Goal: Information Seeking & Learning: Learn about a topic

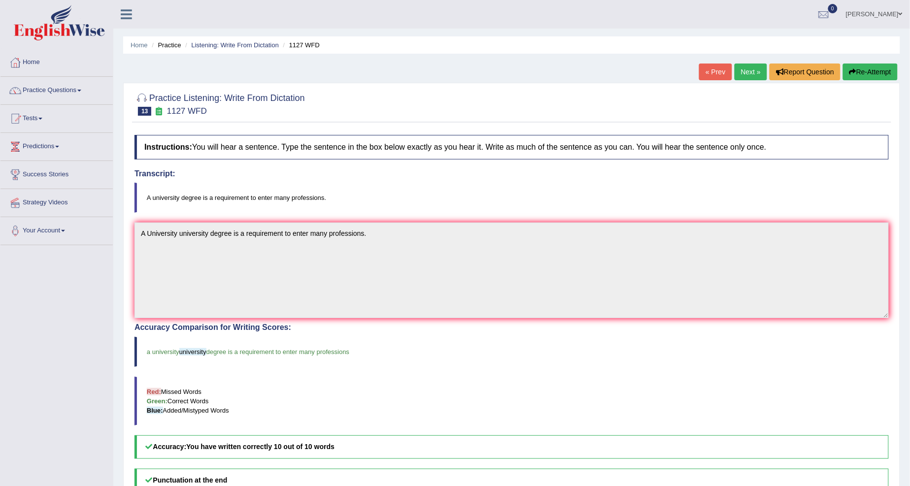
click at [736, 69] on link "Next »" at bounding box center [750, 72] width 33 height 17
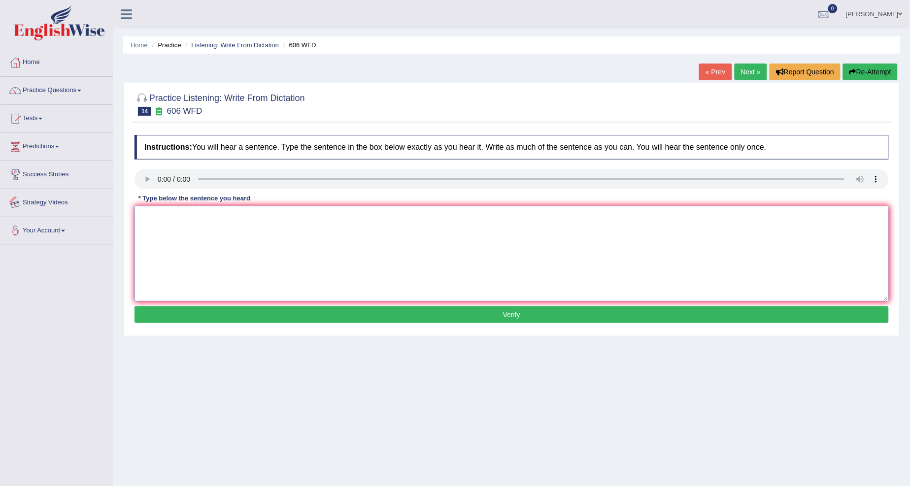
click at [141, 229] on textarea at bounding box center [511, 254] width 754 height 96
type textarea "Student will study the language and literature in ancient greek."
click at [483, 313] on button "Verify" at bounding box center [511, 314] width 754 height 17
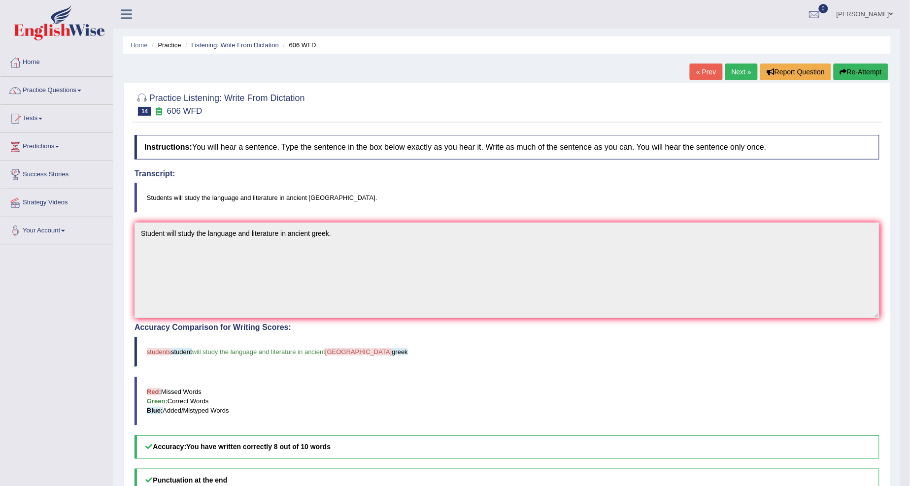
click at [736, 66] on link "Next »" at bounding box center [741, 72] width 33 height 17
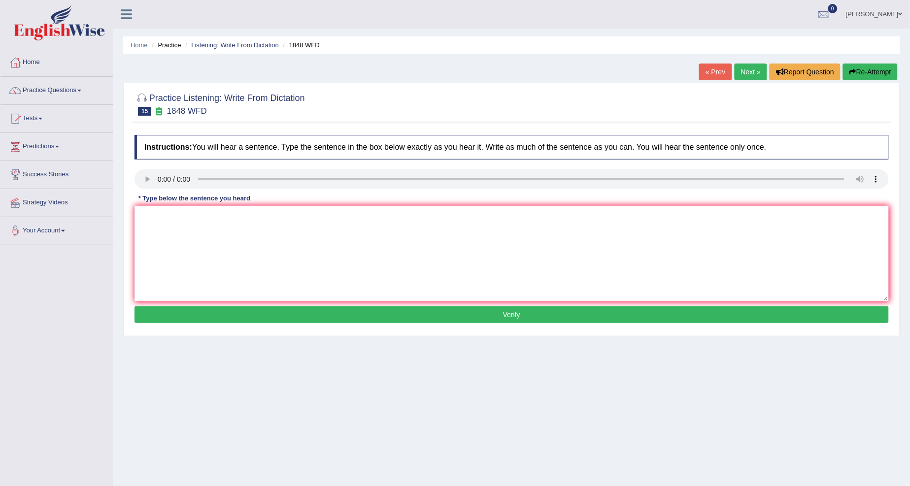
click at [752, 70] on link "Next »" at bounding box center [750, 72] width 33 height 17
click at [175, 244] on textarea at bounding box center [511, 254] width 754 height 96
type textarea "A number of assignmentswill be submitted to the conference"
click at [366, 307] on button "Verify" at bounding box center [511, 314] width 754 height 17
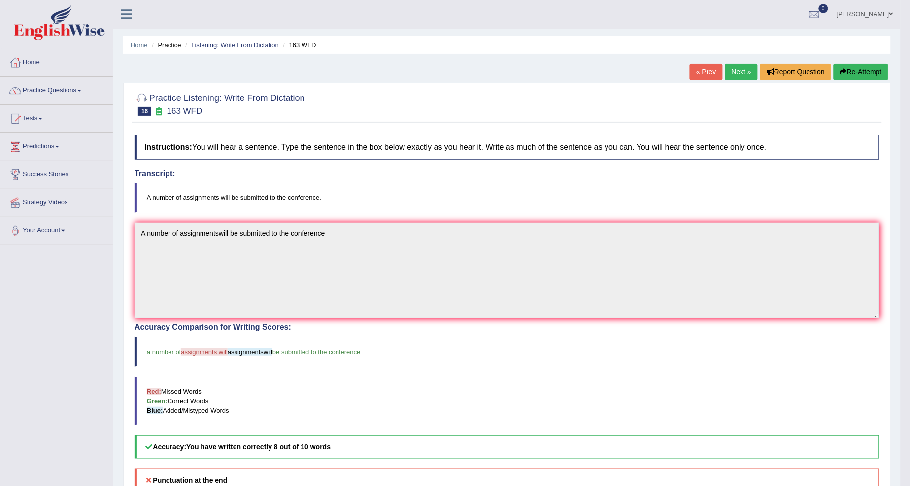
click at [133, 232] on div "Practice Listening: Write From Dictation 16 163 WFD Instructions: You will hear…" at bounding box center [506, 340] width 767 height 514
click at [842, 69] on icon "button" at bounding box center [843, 71] width 7 height 7
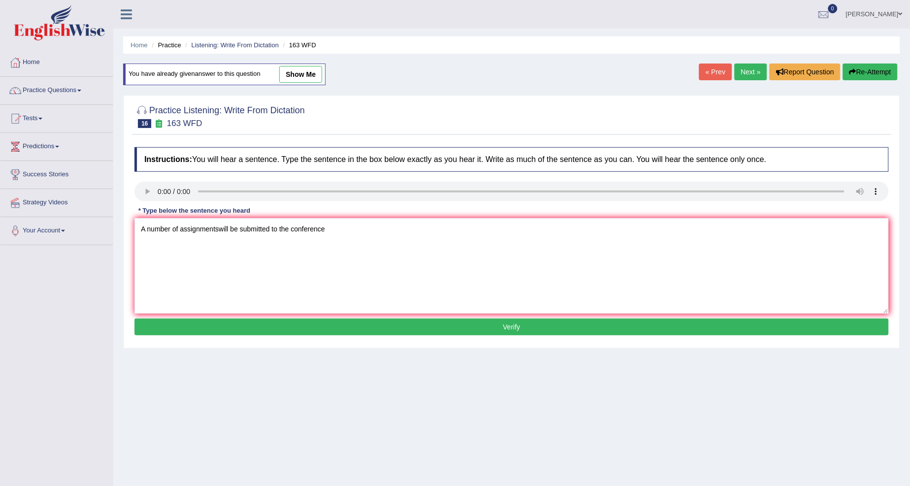
click at [217, 227] on textarea "A number of assignmentswill be submitted to the conference" at bounding box center [511, 266] width 754 height 96
type textarea "A number of assignments will be submitted to the conference"
click at [271, 324] on button "Verify" at bounding box center [511, 327] width 754 height 17
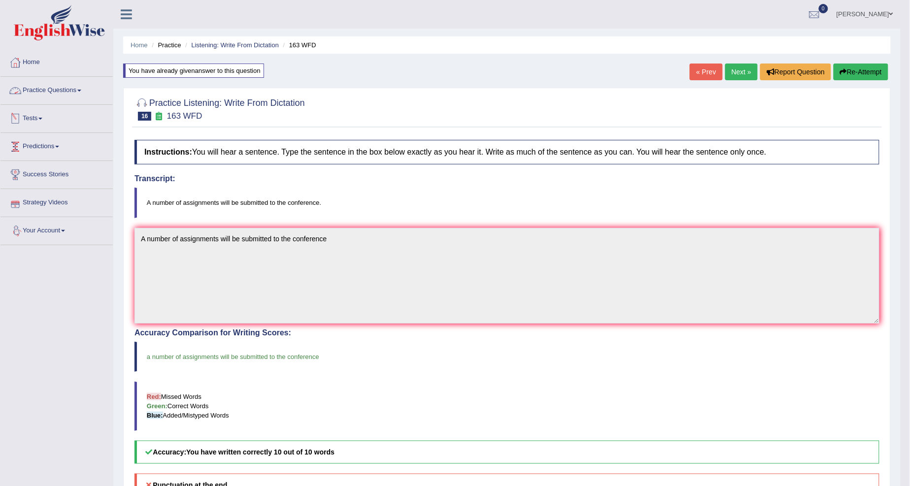
click at [80, 89] on link "Practice Questions" at bounding box center [56, 89] width 112 height 25
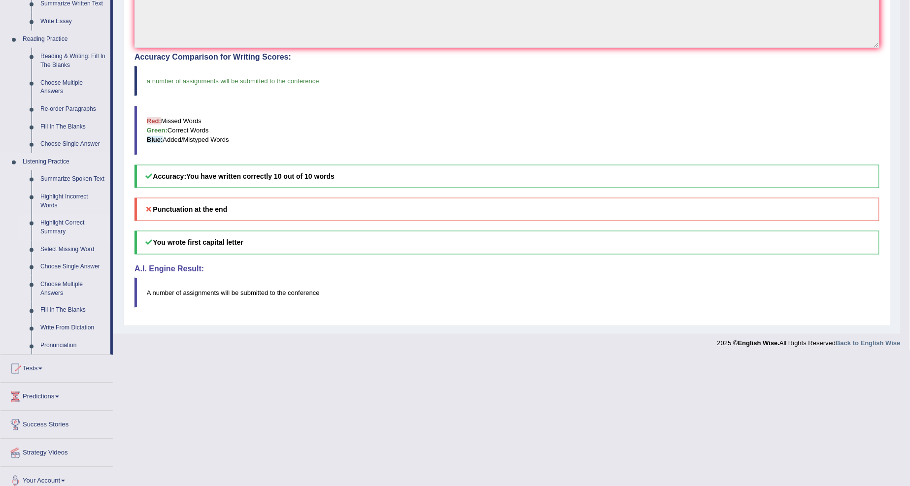
scroll to position [286, 0]
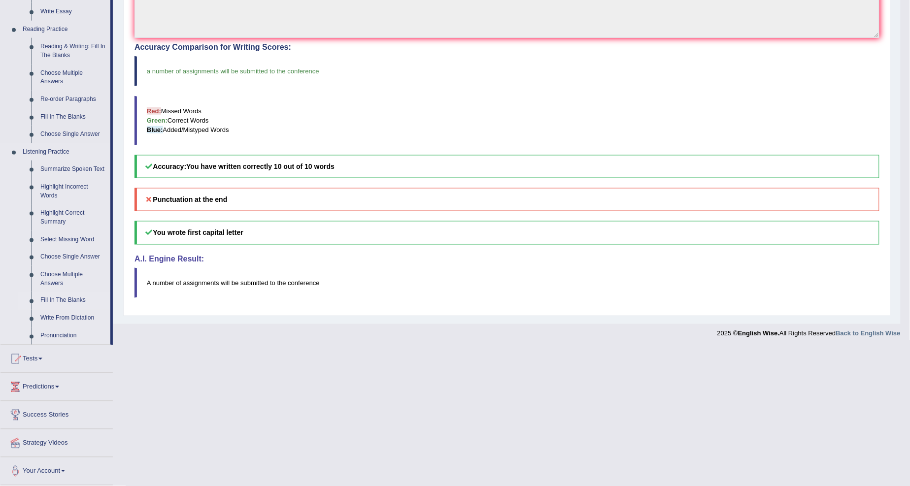
click at [48, 301] on link "Fill In The Blanks" at bounding box center [73, 301] width 74 height 18
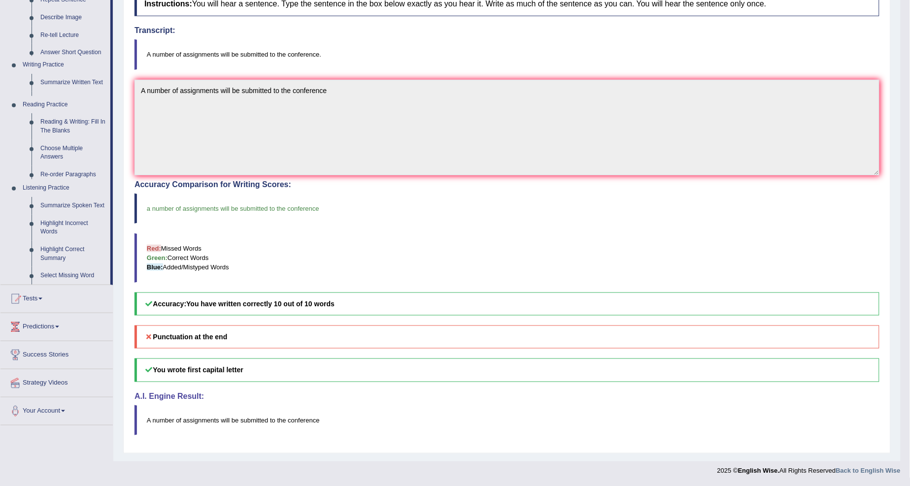
click at [50, 300] on div "Toggle navigation Home Practice Questions Speaking Practice Read Aloud Repeat S…" at bounding box center [450, 166] width 900 height 629
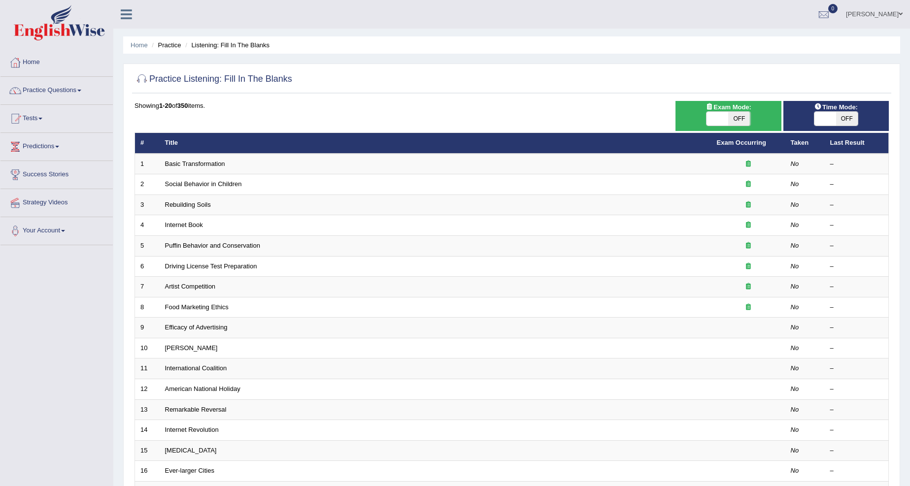
click at [191, 165] on link "Basic Transformation" at bounding box center [195, 163] width 60 height 7
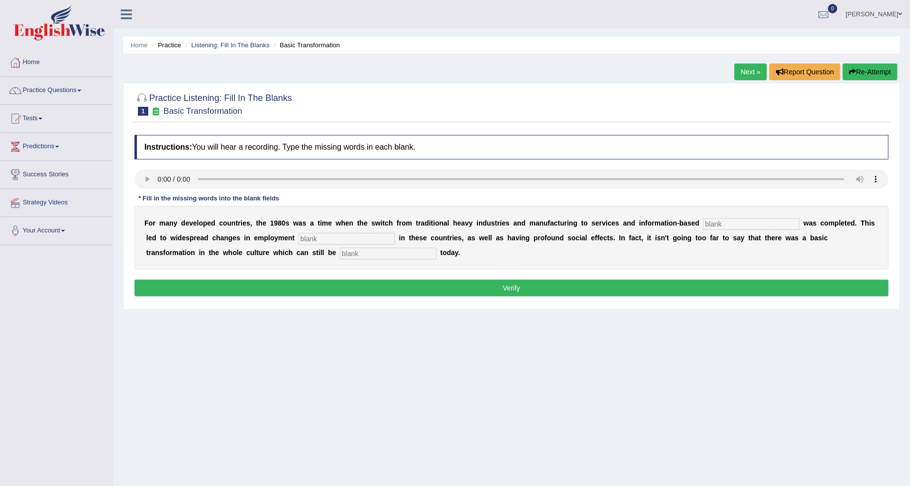
click at [593, 288] on button "Verify" at bounding box center [511, 288] width 754 height 17
click at [708, 223] on input "text" at bounding box center [751, 224] width 97 height 12
type input "enterprise"
click at [349, 240] on input "text" at bounding box center [346, 239] width 97 height 12
type input "patterns"
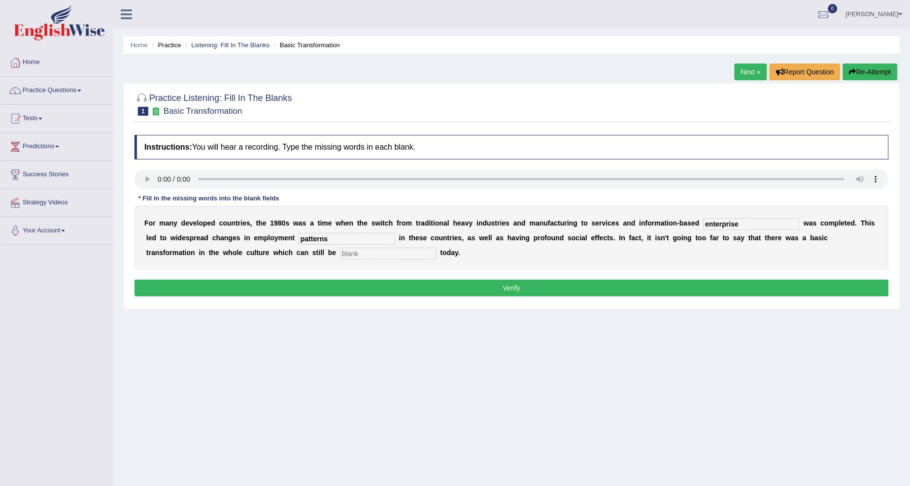
click at [346, 248] on input "text" at bounding box center [388, 254] width 97 height 12
click at [353, 253] on input "obsrved" at bounding box center [388, 254] width 97 height 12
type input "observed"
click at [387, 291] on button "Verify" at bounding box center [511, 288] width 754 height 17
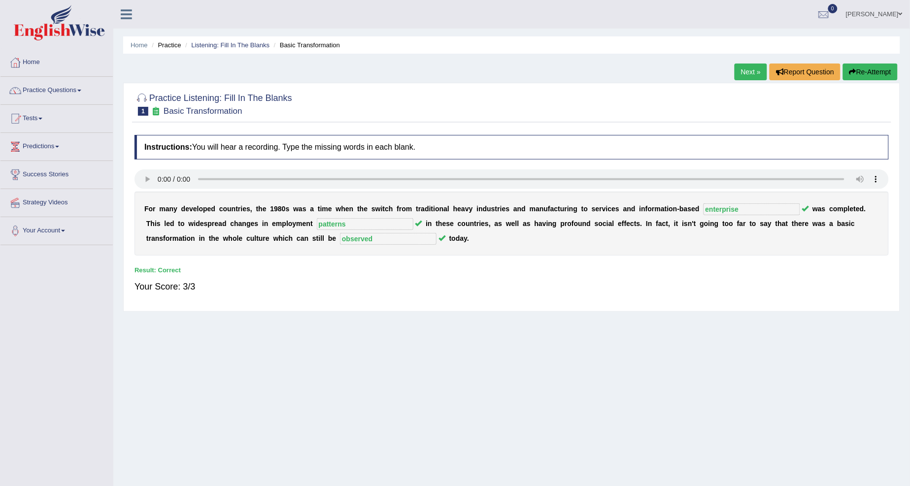
drag, startPoint x: 756, startPoint y: 63, endPoint x: 755, endPoint y: 69, distance: 6.9
click at [756, 63] on div "Home Practice Listening: Fill In The Blanks Basic Transformation Next » Report …" at bounding box center [511, 246] width 796 height 493
click at [752, 70] on link "Next »" at bounding box center [750, 72] width 33 height 17
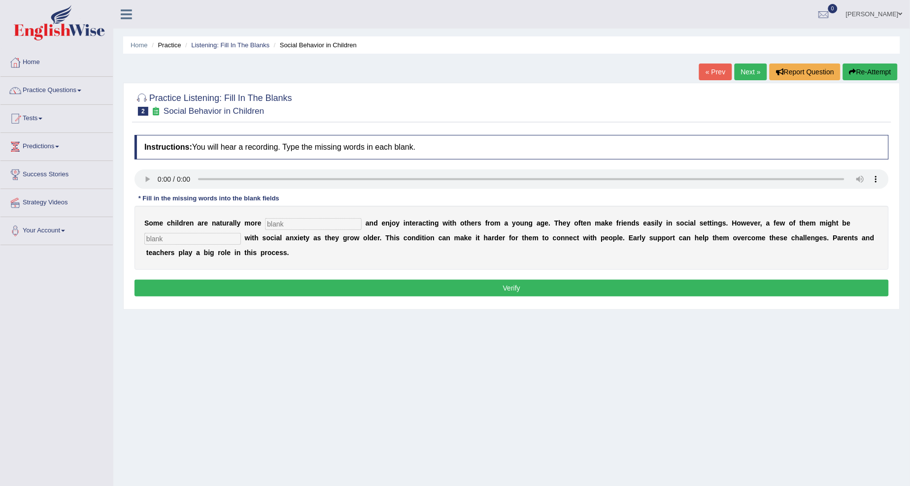
click at [271, 223] on input "text" at bounding box center [313, 224] width 97 height 12
click at [291, 218] on input "social" at bounding box center [313, 224] width 97 height 12
type input "sociable"
click at [175, 237] on input "text" at bounding box center [192, 239] width 97 height 12
type input "daigonised"
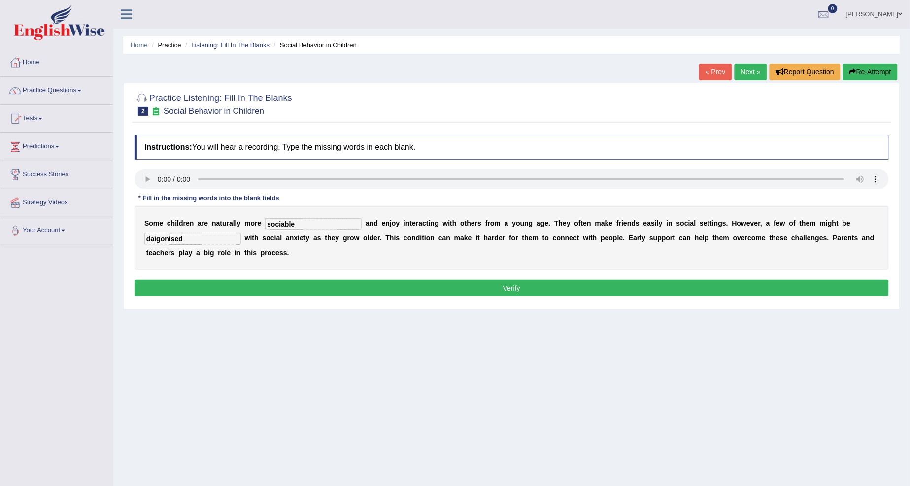
click at [168, 282] on button "Verify" at bounding box center [511, 288] width 754 height 17
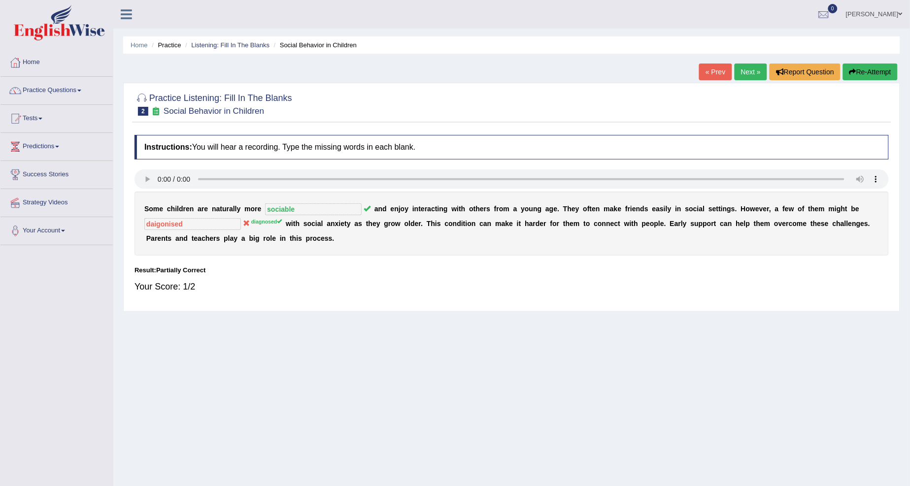
click at [750, 77] on link "Next »" at bounding box center [750, 72] width 33 height 17
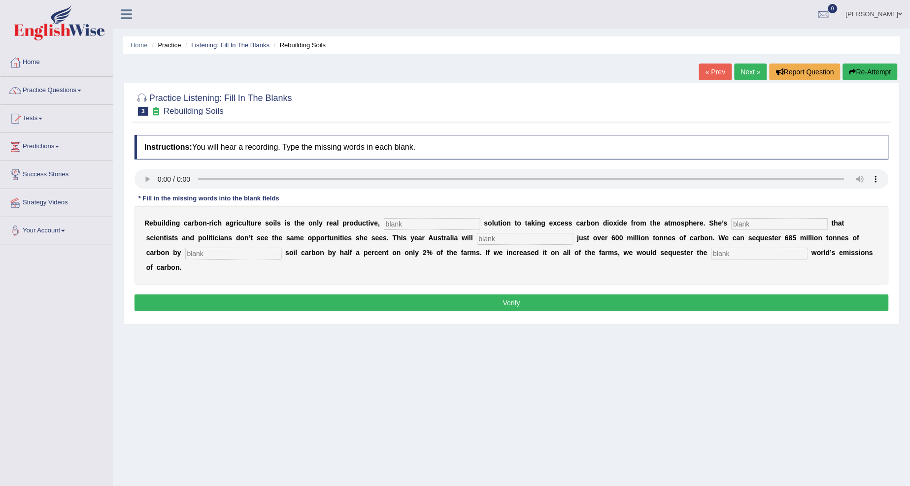
click at [401, 223] on input "text" at bounding box center [432, 224] width 97 height 12
type input "permanent"
click at [738, 223] on input "text" at bounding box center [779, 224] width 97 height 12
type input "frustrated"
click at [494, 236] on input "text" at bounding box center [525, 239] width 97 height 12
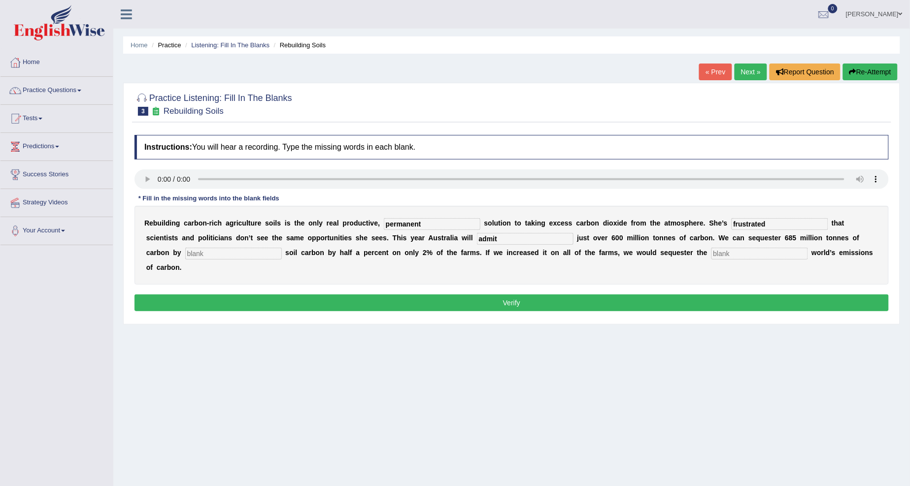
type input "admit"
click at [187, 253] on input "text" at bounding box center [233, 254] width 97 height 12
type input "increasing"
click at [711, 252] on input "text" at bounding box center [759, 254] width 97 height 12
type input "whole"
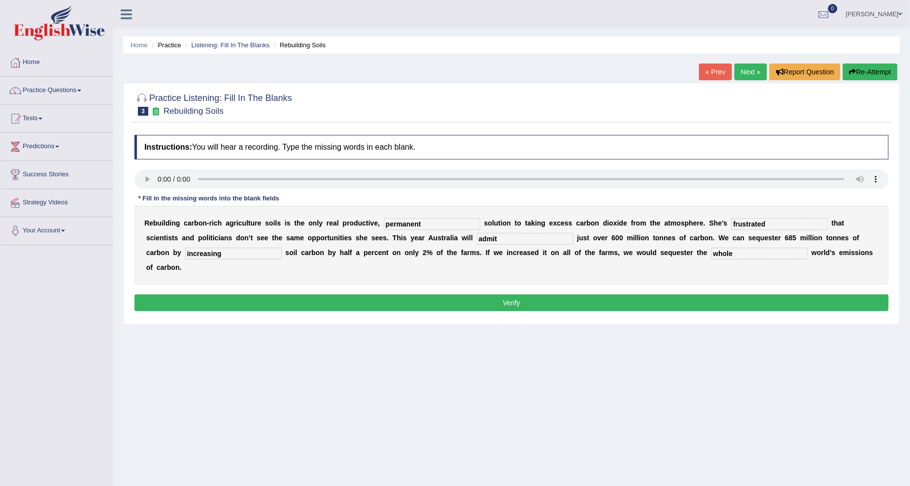
click at [675, 295] on button "Verify" at bounding box center [511, 303] width 754 height 17
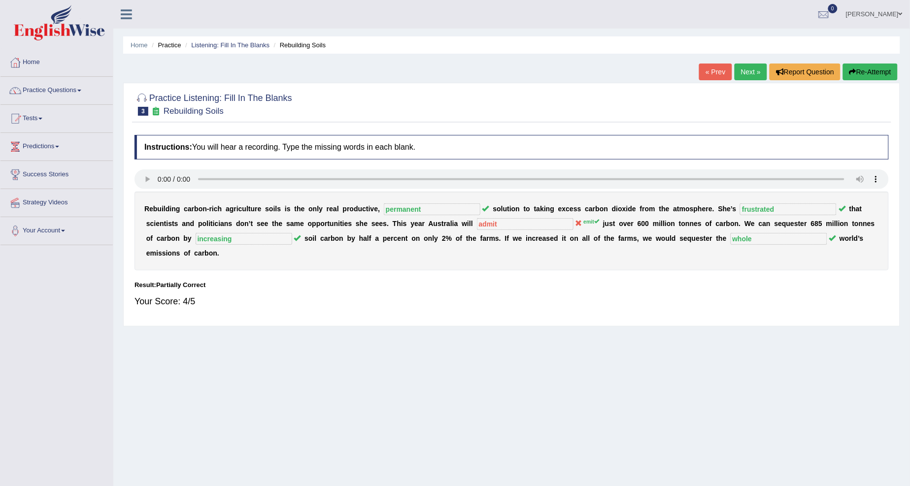
click at [746, 71] on link "Next »" at bounding box center [750, 72] width 33 height 17
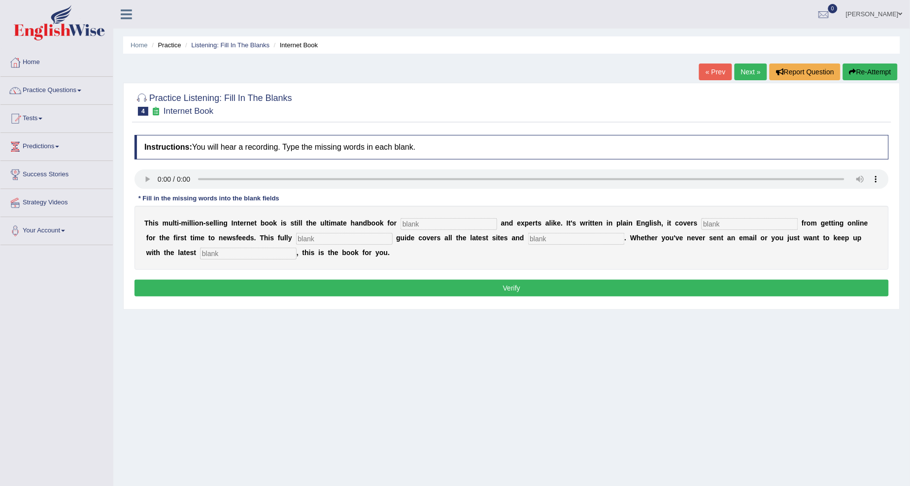
click at [423, 225] on input "text" at bounding box center [448, 224] width 97 height 12
type input "novels"
click at [713, 221] on input "text" at bounding box center [749, 224] width 97 height 12
type input "everything"
click at [306, 236] on input "text" at bounding box center [344, 239] width 97 height 12
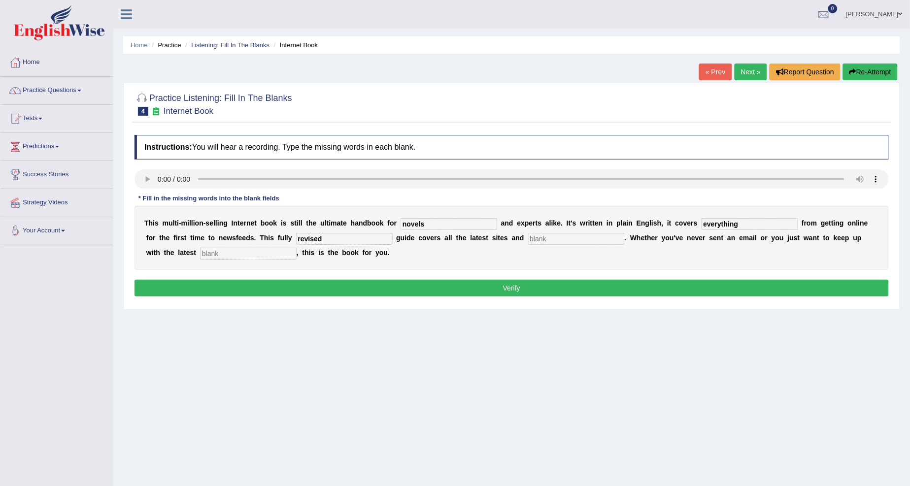
type input "revised"
click at [567, 238] on input "text" at bounding box center [576, 239] width 97 height 12
type input "craziness"
click at [232, 248] on input "text" at bounding box center [248, 254] width 97 height 12
type input "development"
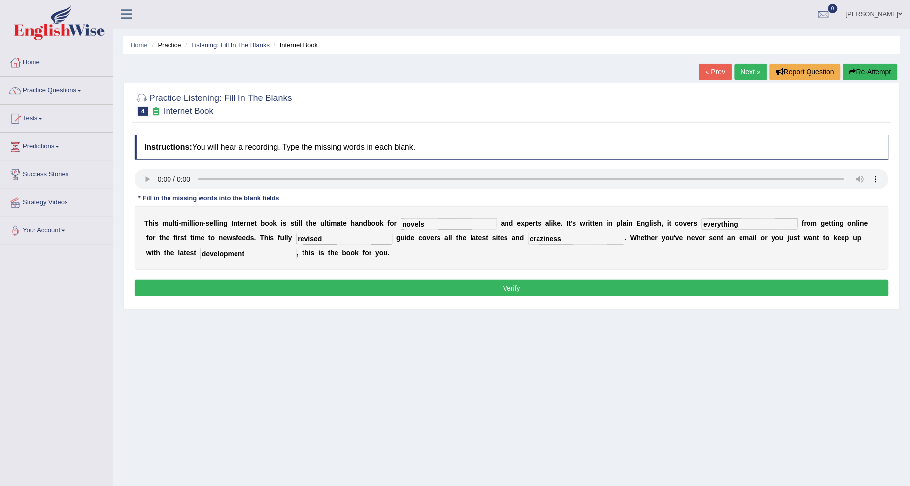
click at [289, 282] on button "Verify" at bounding box center [511, 288] width 754 height 17
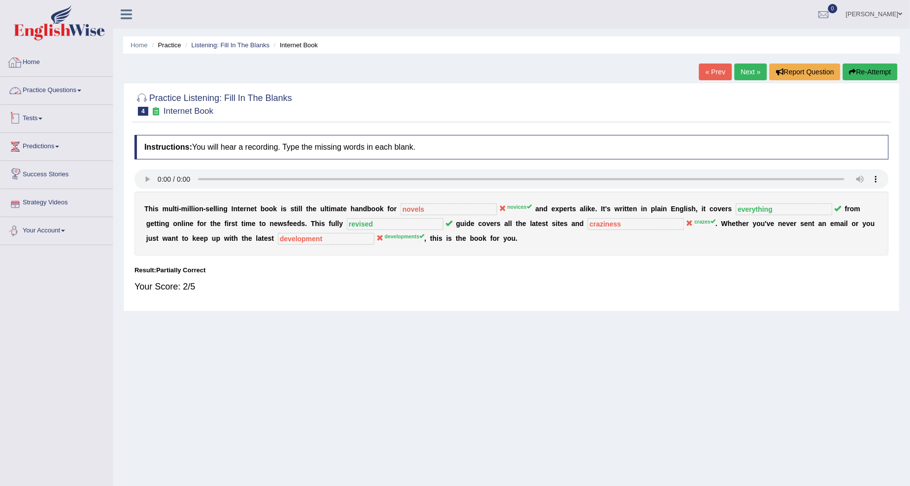
click at [83, 92] on link "Practice Questions" at bounding box center [56, 89] width 112 height 25
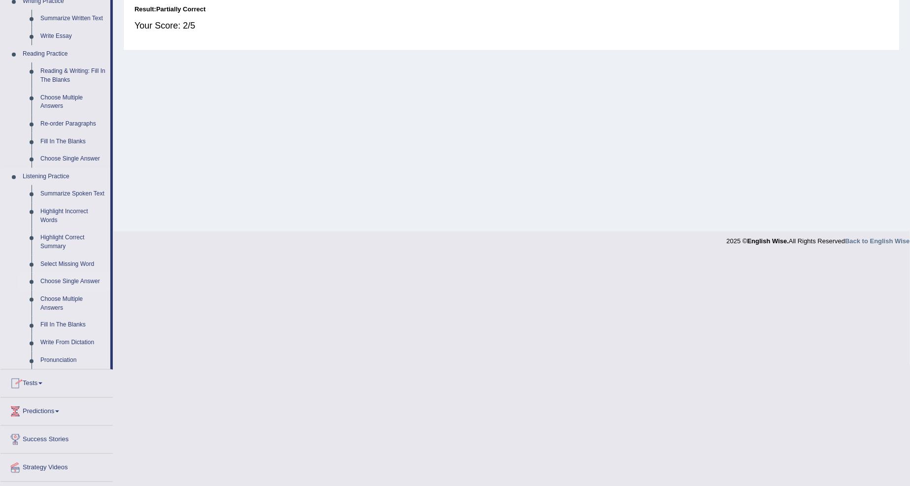
scroll to position [273, 0]
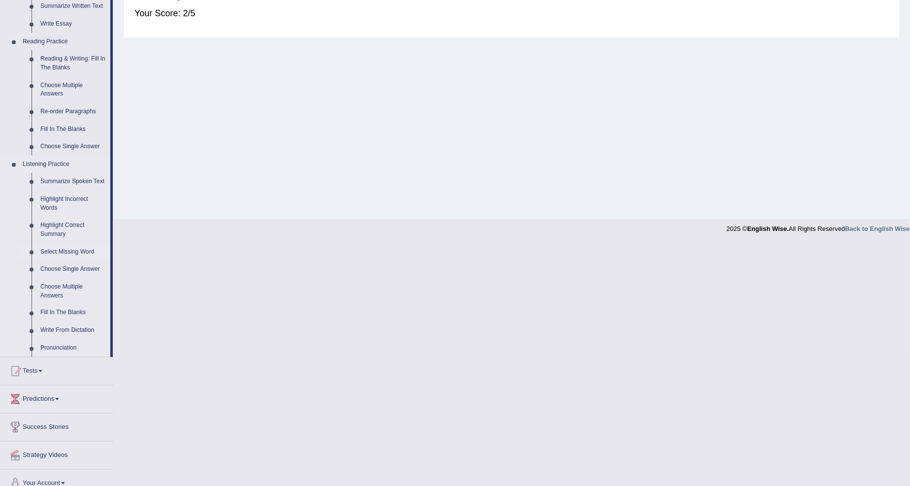
click at [60, 252] on link "Select Missing Word" at bounding box center [73, 252] width 74 height 18
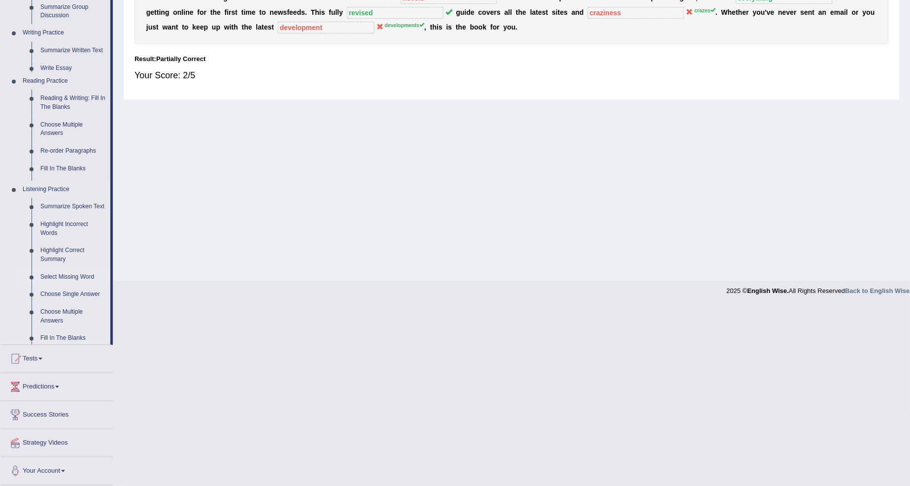
scroll to position [31, 0]
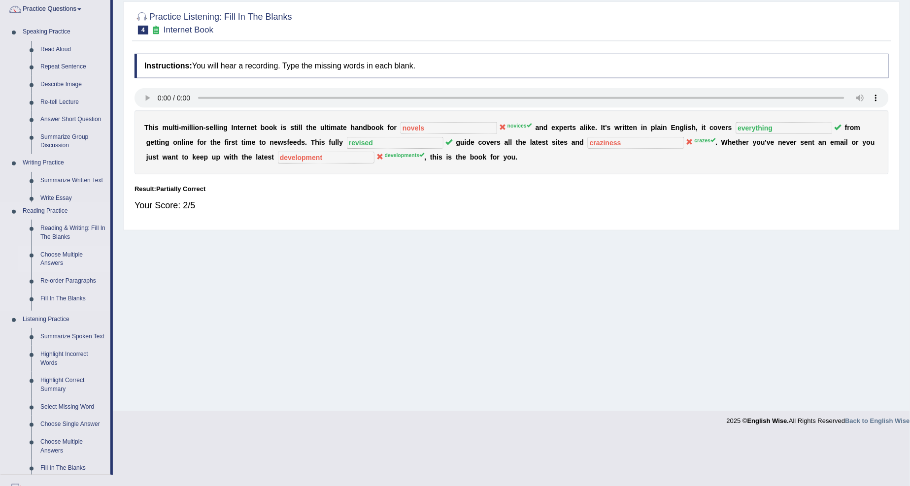
click at [60, 252] on ul "Speaking Practice Read Aloud Repeat Sentence Describe Image Re-tell Lecture Ans…" at bounding box center [55, 249] width 110 height 452
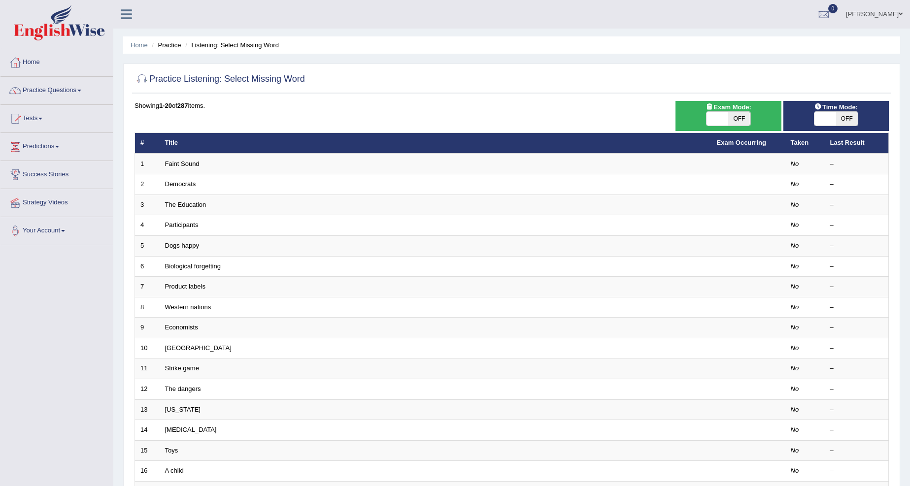
click at [192, 165] on link "Faint Sound" at bounding box center [182, 163] width 34 height 7
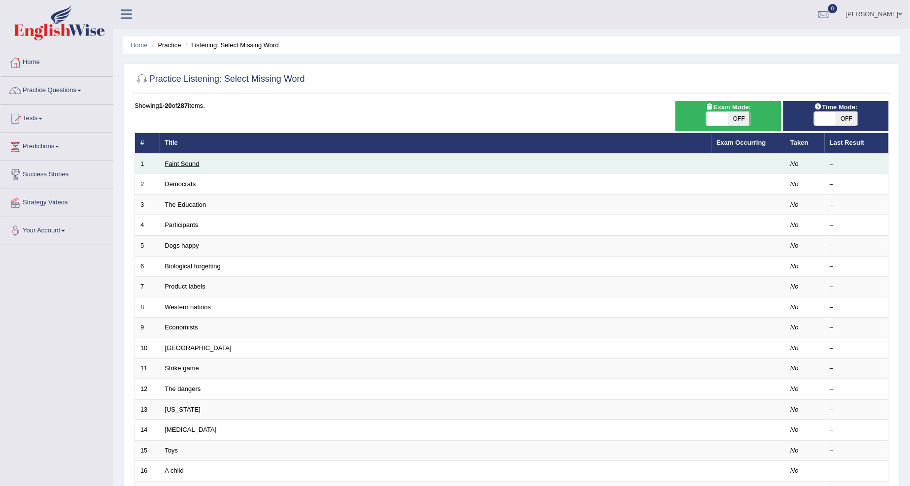
drag, startPoint x: 0, startPoint y: 0, endPoint x: 191, endPoint y: 165, distance: 252.5
click at [191, 165] on link "Faint Sound" at bounding box center [182, 163] width 34 height 7
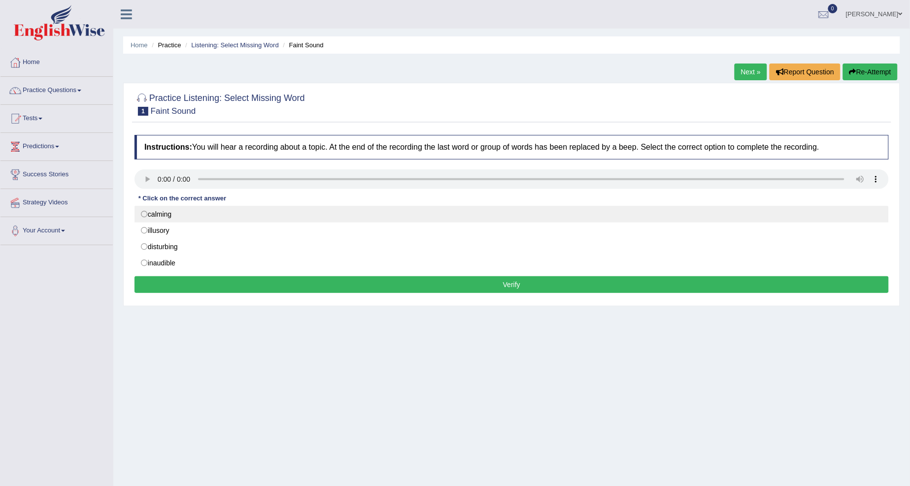
click at [148, 214] on label "calming" at bounding box center [511, 214] width 754 height 17
radio input "true"
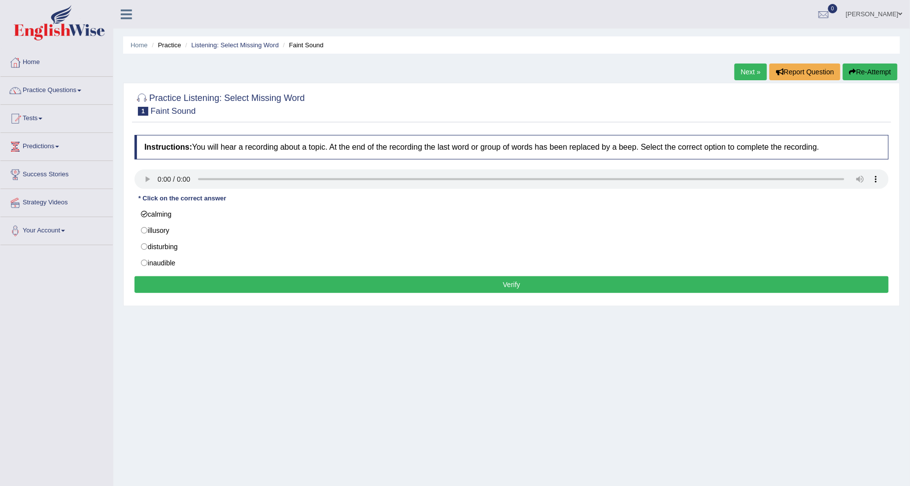
click at [164, 281] on button "Verify" at bounding box center [511, 284] width 754 height 17
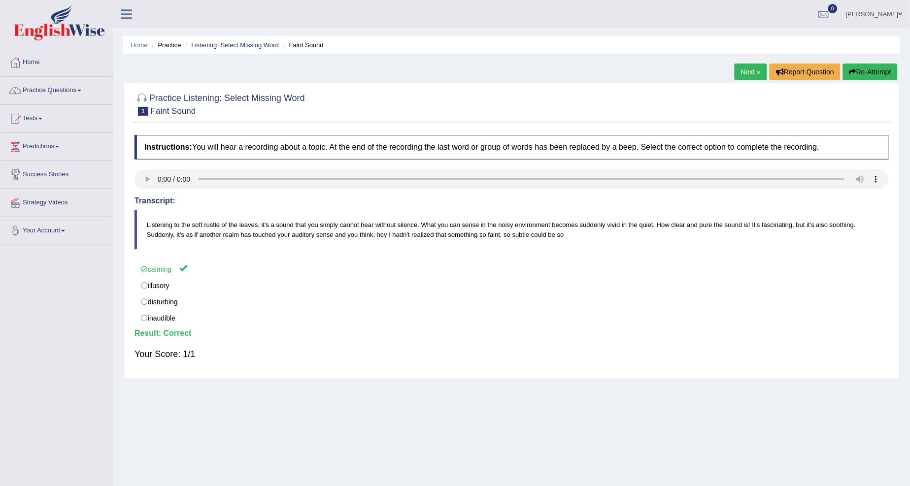
click at [757, 76] on link "Next »" at bounding box center [750, 72] width 33 height 17
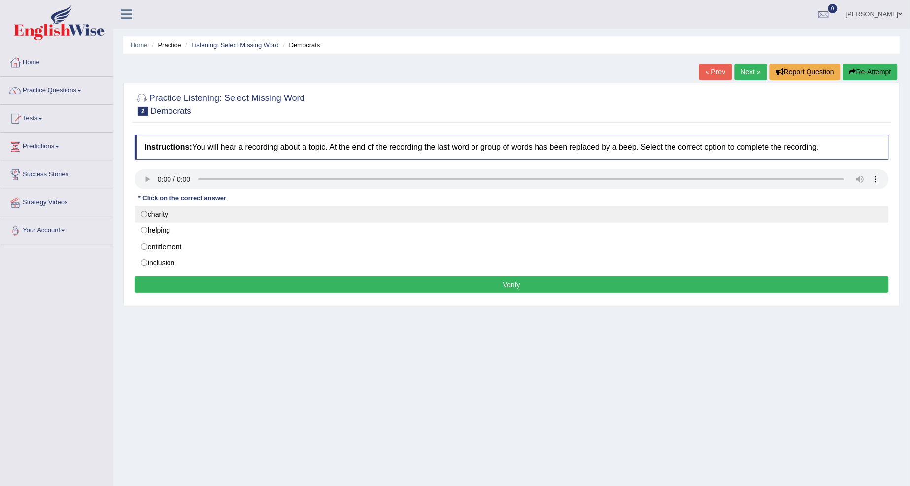
click at [149, 217] on label "charity" at bounding box center [511, 214] width 754 height 17
radio input "true"
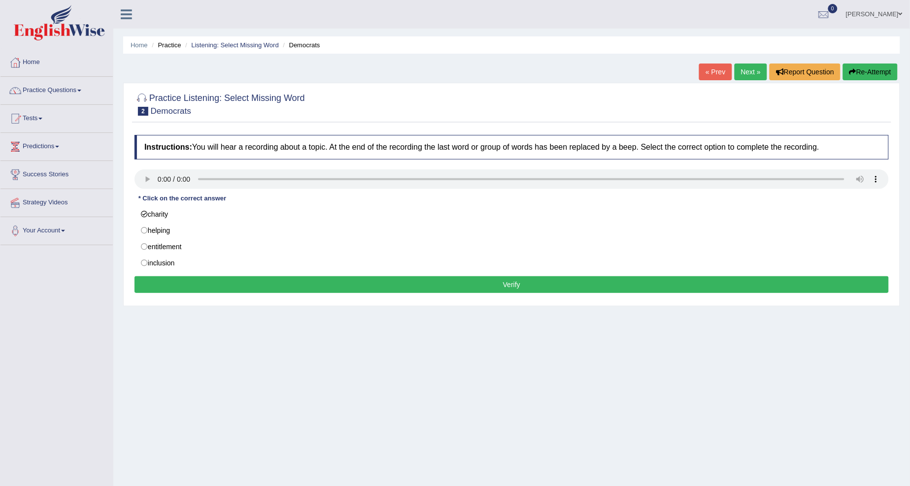
click at [197, 293] on button "Verify" at bounding box center [511, 284] width 754 height 17
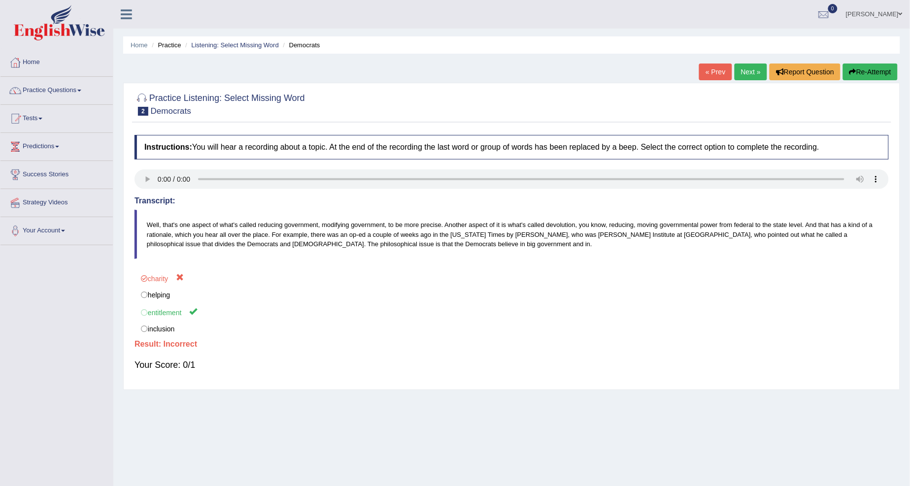
click at [734, 70] on link "Next »" at bounding box center [750, 72] width 33 height 17
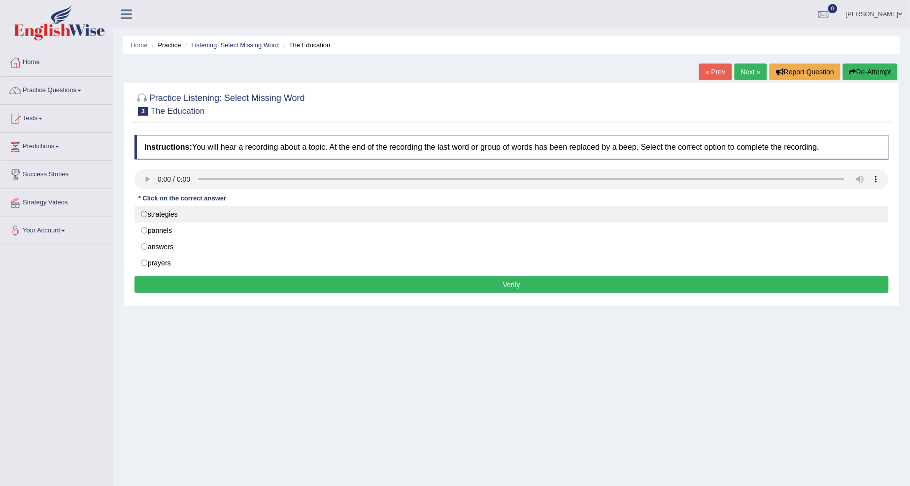
click at [148, 215] on label "strategies" at bounding box center [511, 214] width 754 height 17
radio input "true"
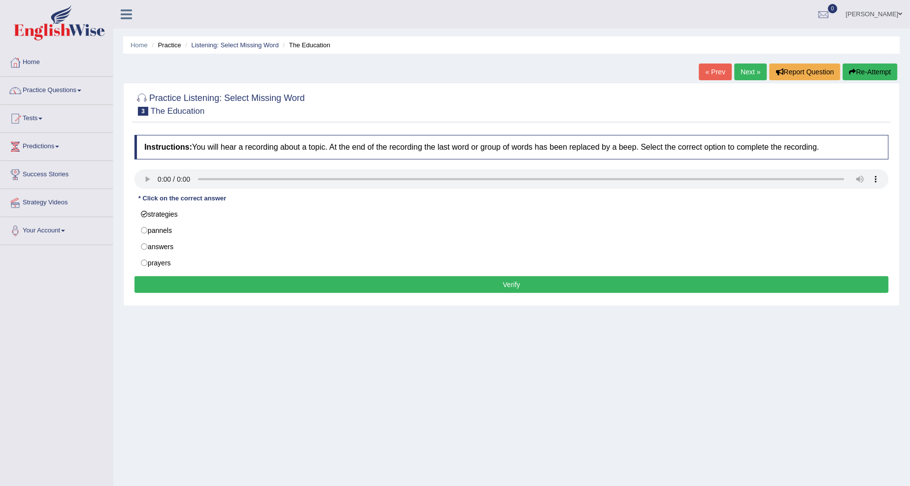
click at [228, 292] on button "Verify" at bounding box center [511, 284] width 754 height 17
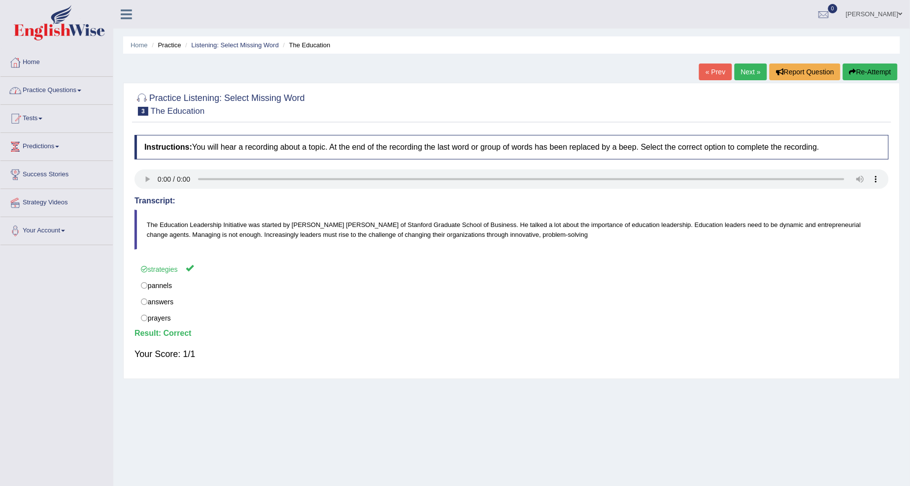
click at [82, 94] on link "Practice Questions" at bounding box center [56, 89] width 112 height 25
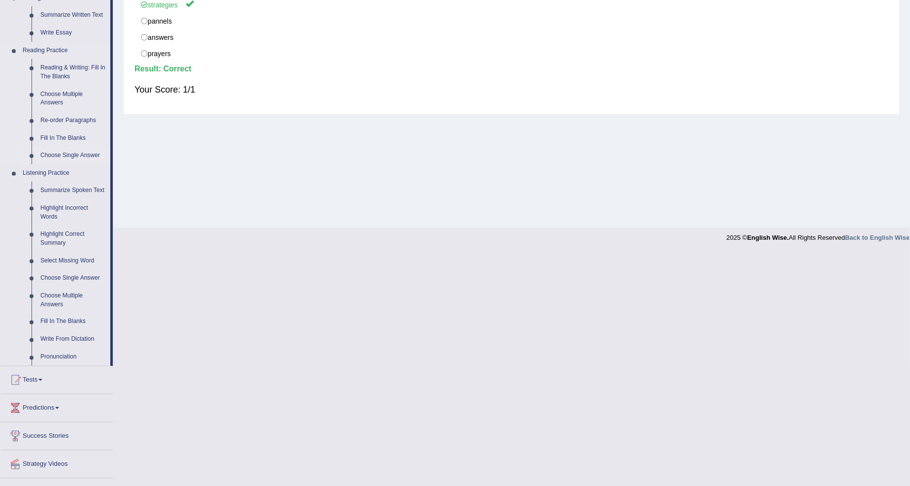
scroll to position [273, 0]
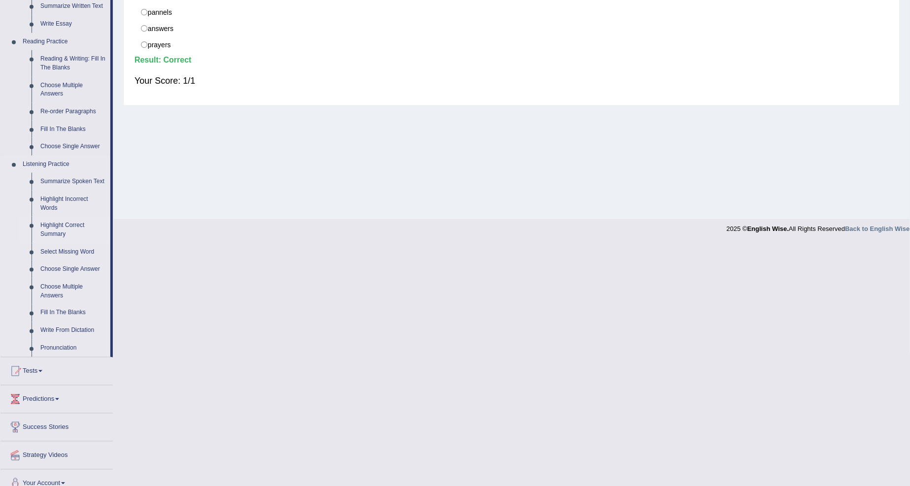
click at [39, 226] on link "Highlight Correct Summary" at bounding box center [73, 230] width 74 height 26
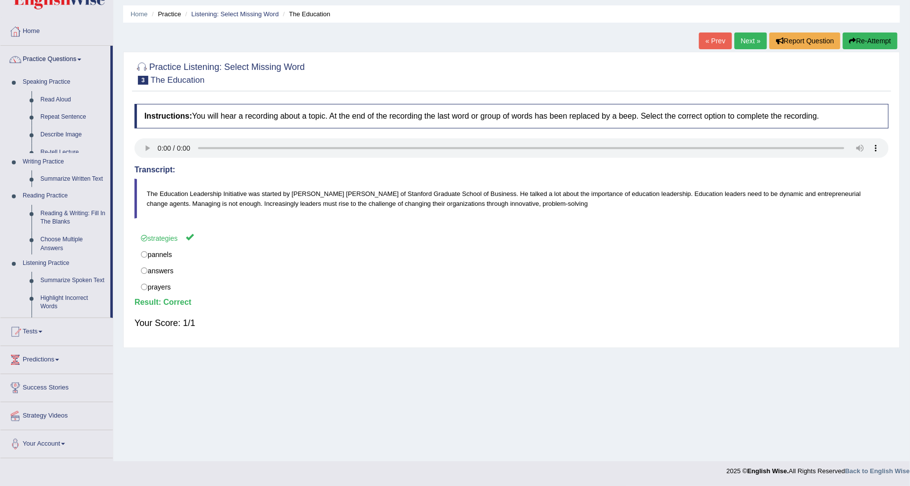
click at [39, 226] on ul "Home Practice Questions Speaking Practice Read Aloud Repeat Sentence Describe I…" at bounding box center [56, 238] width 112 height 441
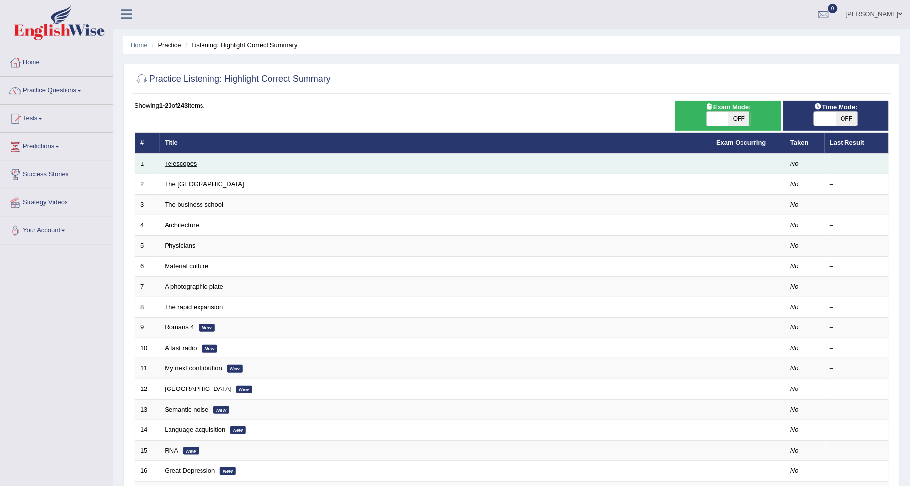
click at [194, 162] on link "Telescopes" at bounding box center [181, 163] width 32 height 7
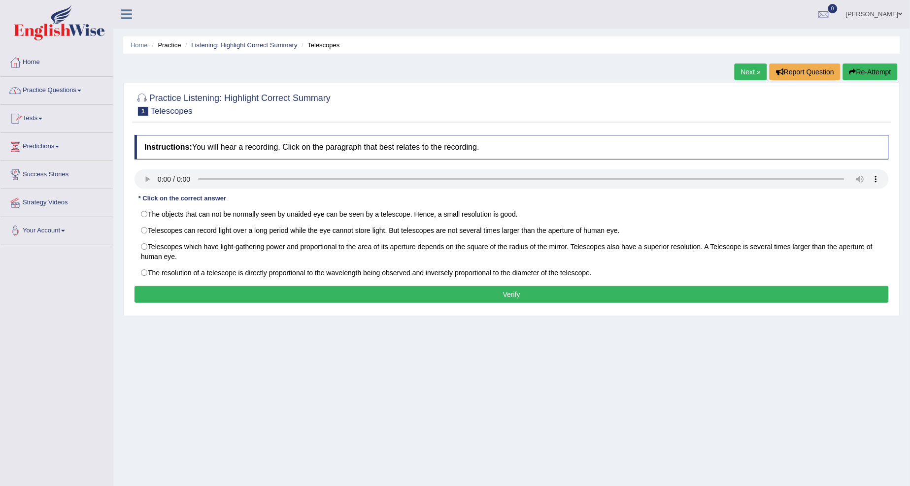
click at [84, 88] on link "Practice Questions" at bounding box center [56, 89] width 112 height 25
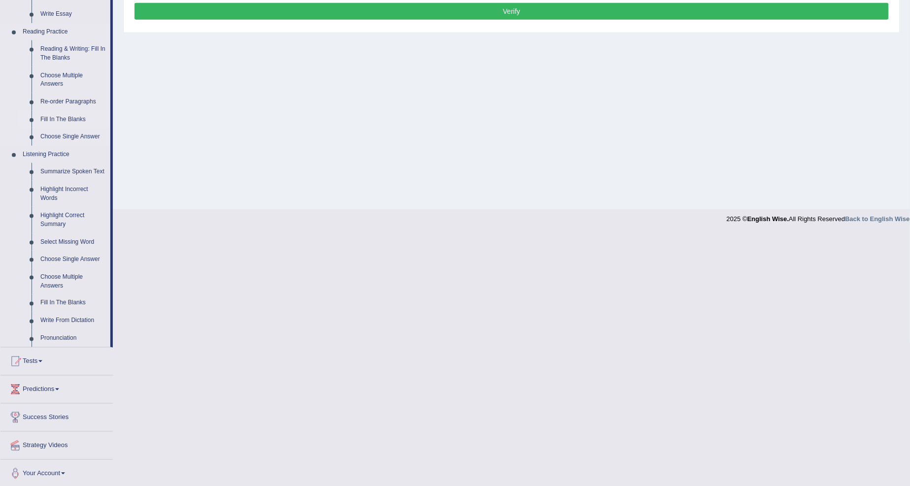
scroll to position [286, 0]
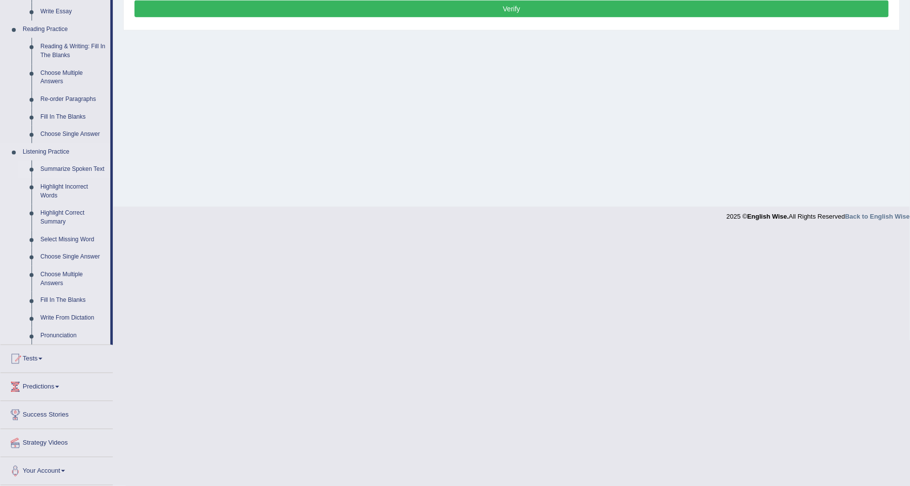
click at [55, 171] on link "Summarize Spoken Text" at bounding box center [73, 170] width 74 height 18
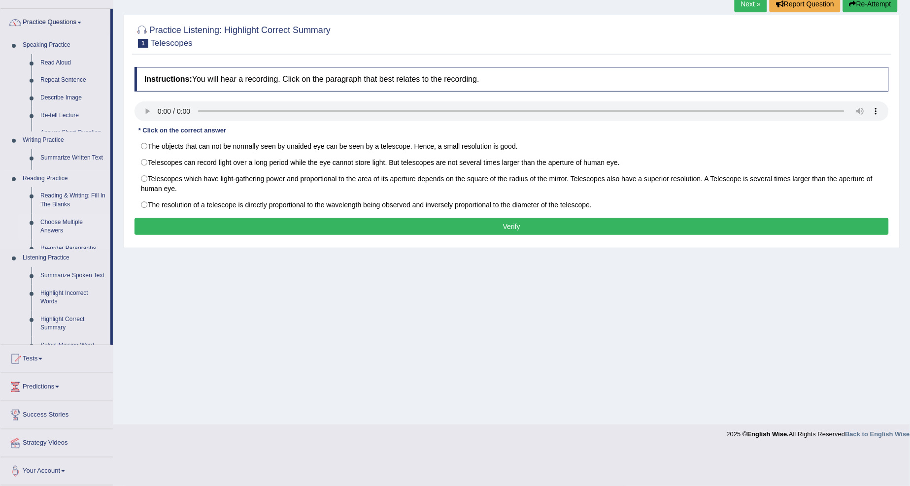
click at [55, 171] on li "Reading Practice Reading & Writing: Fill In The Blanks Choose Multiple Answers …" at bounding box center [55, 210] width 110 height 80
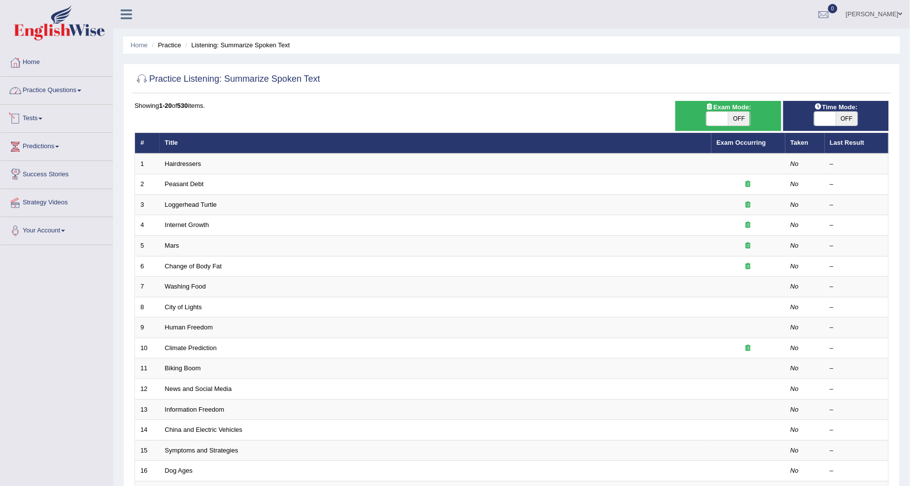
click at [51, 92] on link "Practice Questions" at bounding box center [56, 89] width 112 height 25
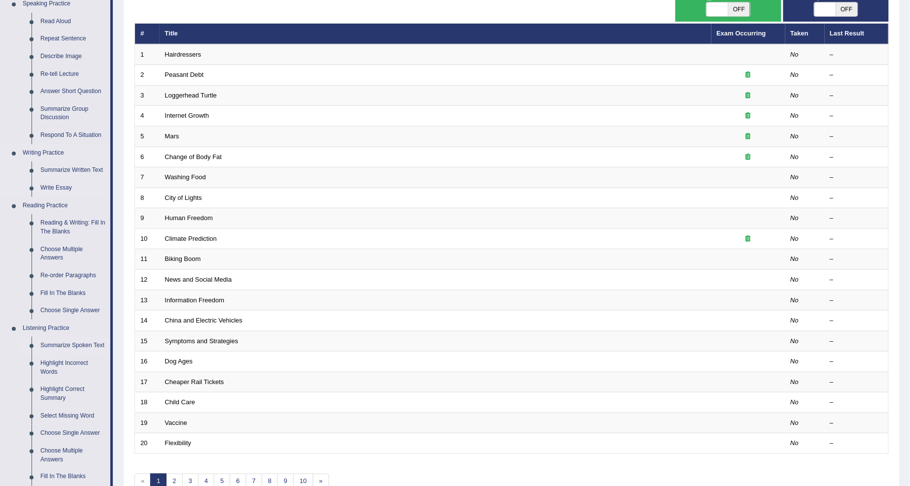
scroll to position [219, 0]
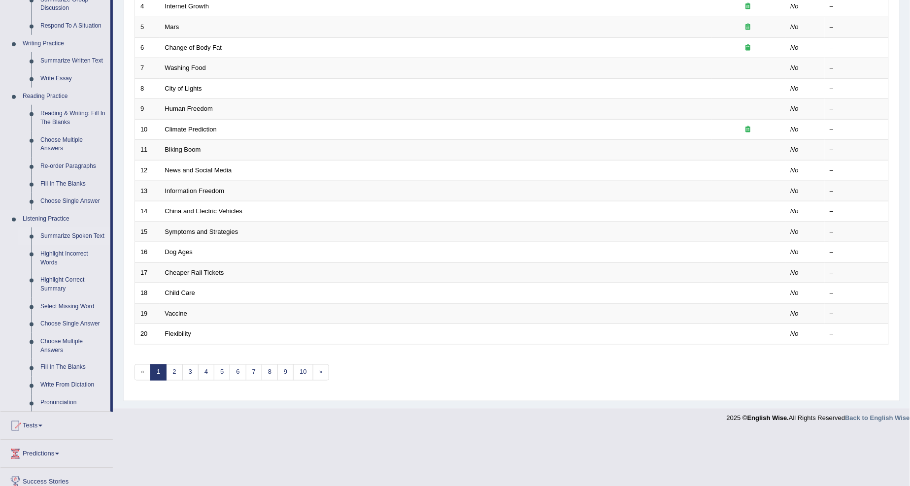
click at [60, 236] on link "Summarize Spoken Text" at bounding box center [73, 237] width 74 height 18
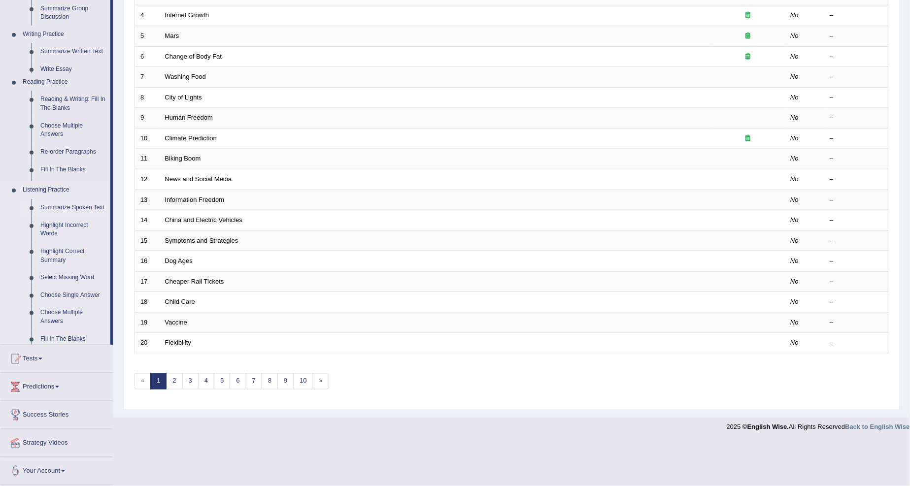
scroll to position [165, 0]
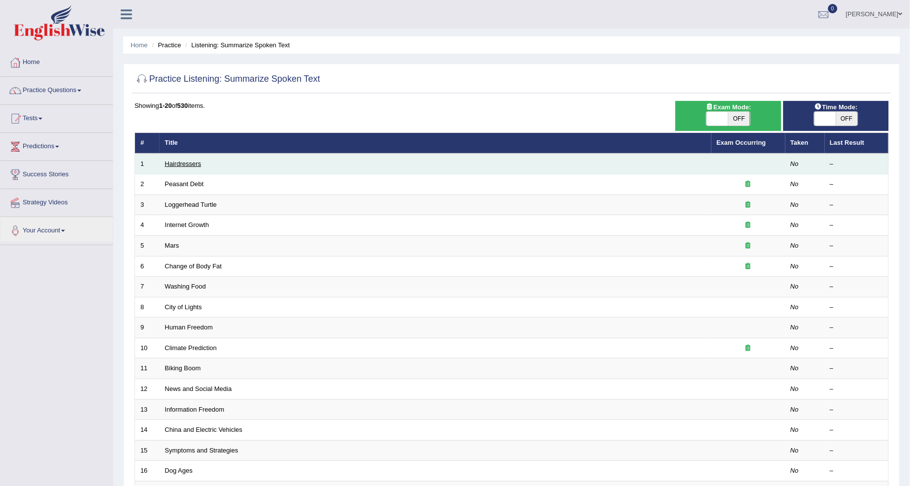
click at [181, 161] on link "Hairdressers" at bounding box center [183, 163] width 36 height 7
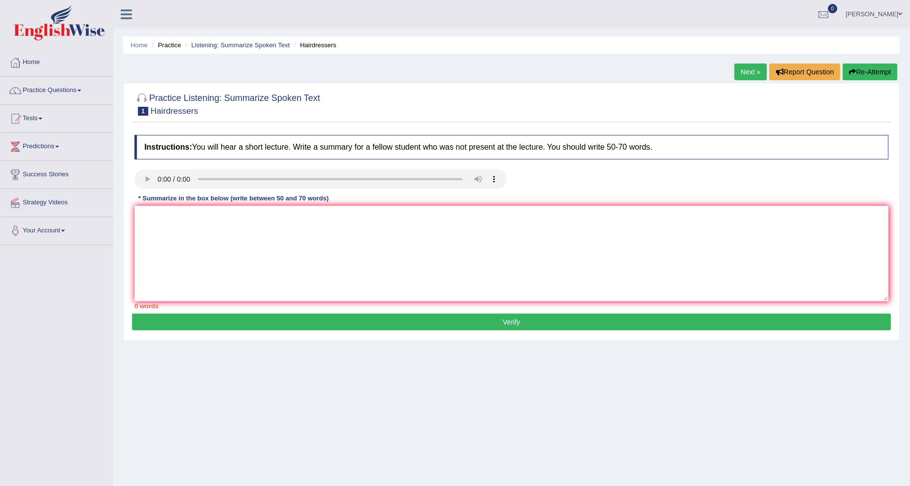
drag, startPoint x: 253, startPoint y: 208, endPoint x: 243, endPoint y: 209, distance: 9.4
click at [252, 208] on div "Instructions: You will hear a short lecture. Write a summary for a fellow stude…" at bounding box center [511, 222] width 759 height 184
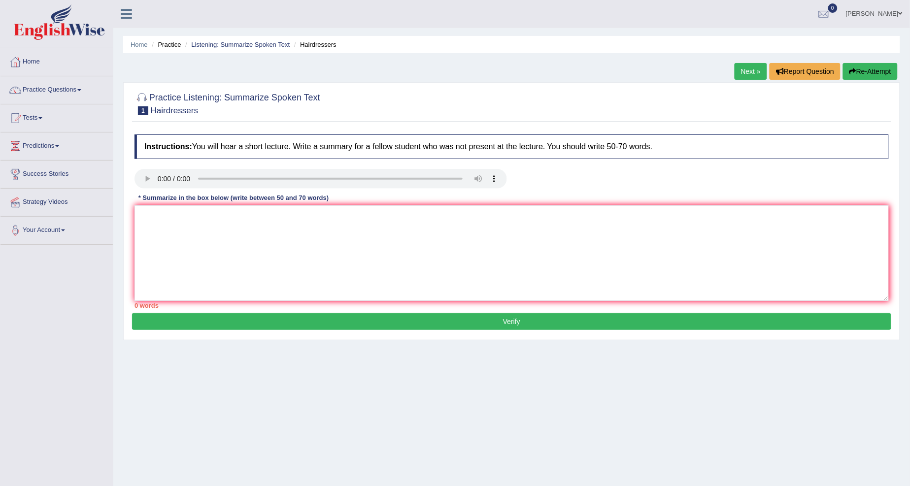
click at [737, 66] on link "Next »" at bounding box center [750, 71] width 33 height 17
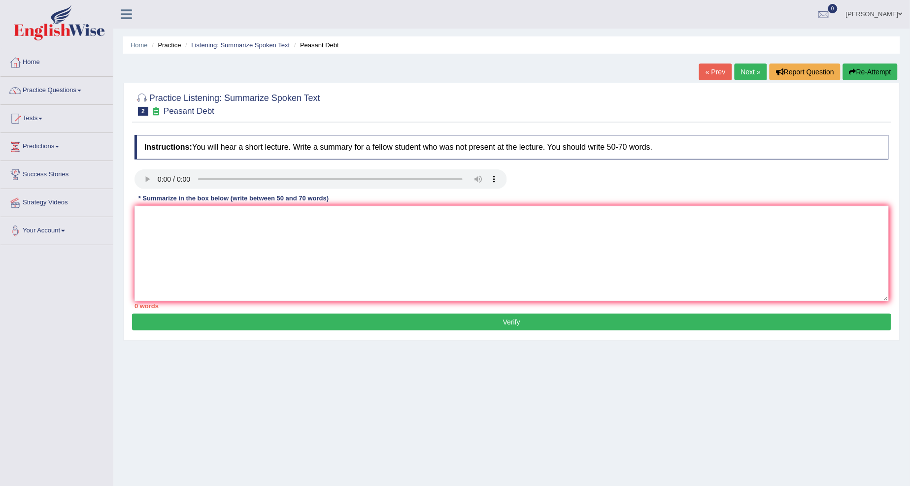
click at [752, 68] on link "Next »" at bounding box center [750, 72] width 33 height 17
click at [749, 75] on link "Next »" at bounding box center [750, 72] width 33 height 17
click at [754, 74] on link "Next »" at bounding box center [750, 72] width 33 height 17
click at [756, 68] on link "Next »" at bounding box center [750, 72] width 33 height 17
click at [81, 92] on link "Practice Questions" at bounding box center [56, 89] width 112 height 25
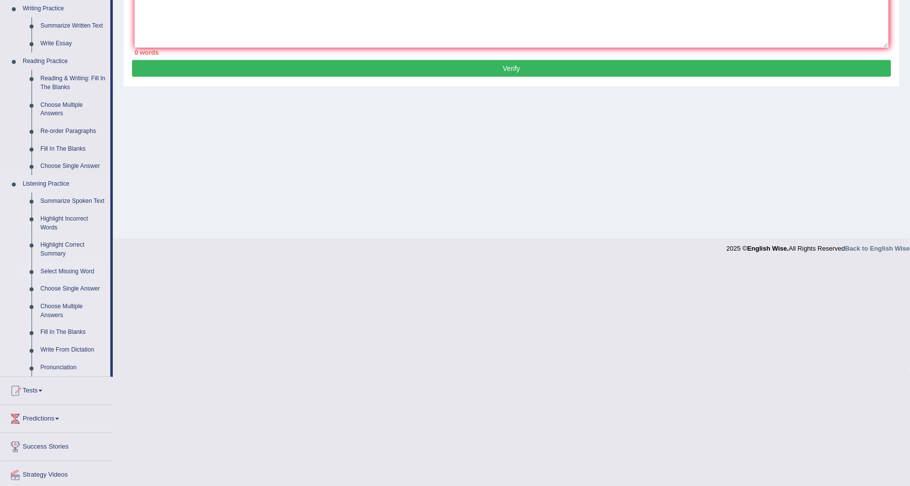
scroll to position [273, 0]
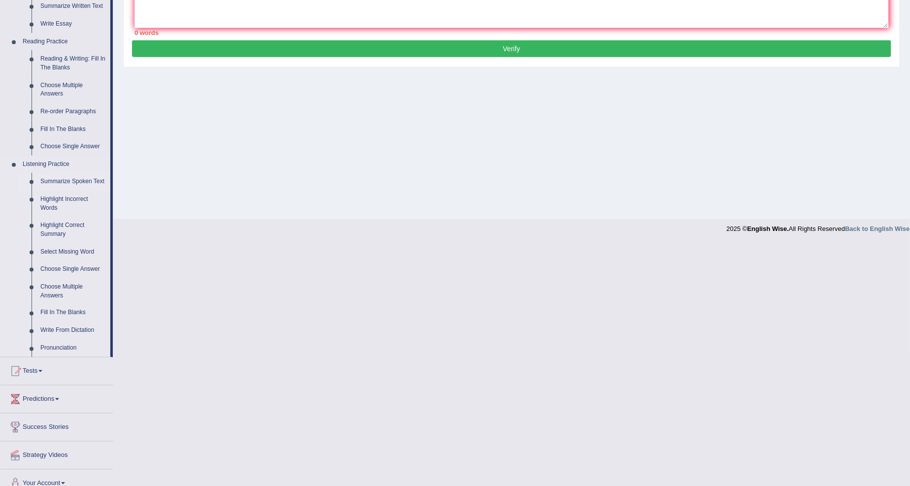
click at [69, 183] on link "Summarize Spoken Text" at bounding box center [73, 182] width 74 height 18
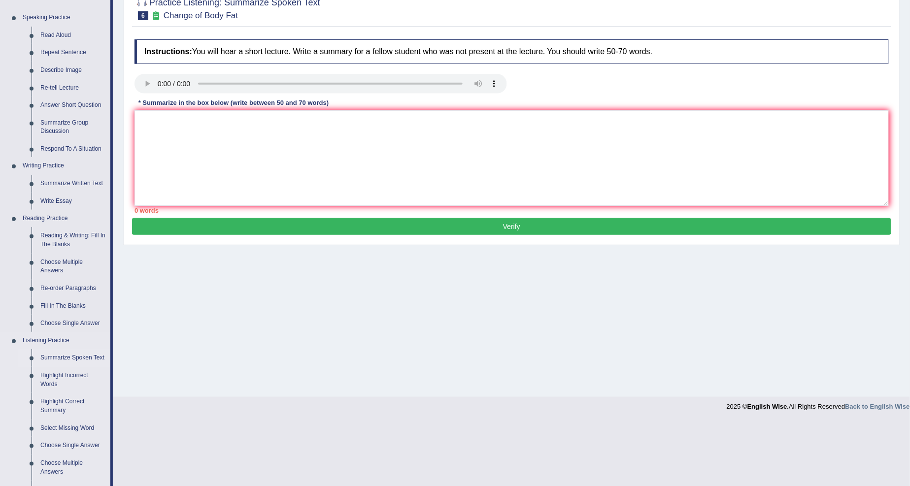
scroll to position [31, 0]
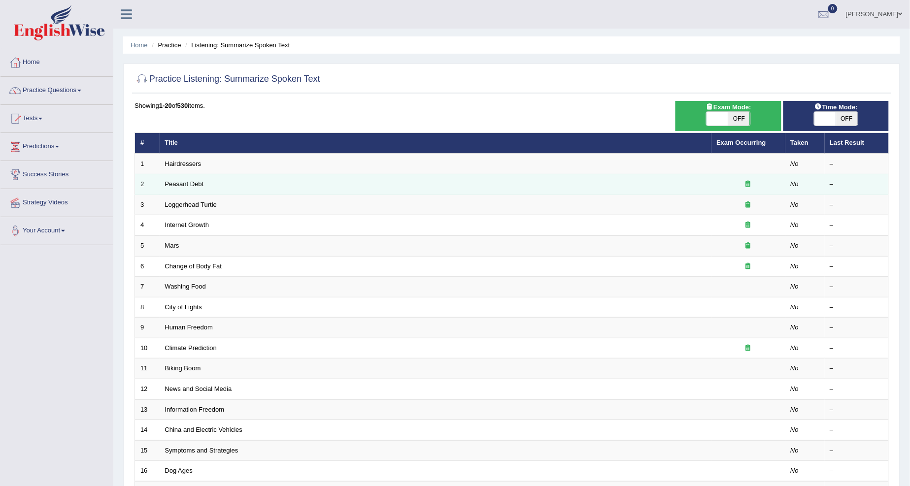
click at [191, 188] on td "Peasant Debt" at bounding box center [436, 184] width 552 height 21
click at [186, 185] on link "Peasant Debt" at bounding box center [184, 183] width 39 height 7
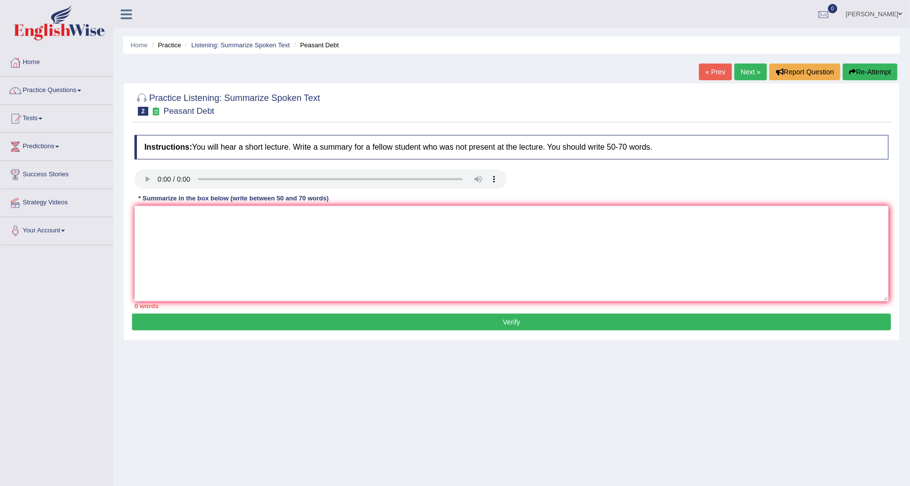
click at [752, 71] on link "Next »" at bounding box center [750, 72] width 33 height 17
click at [749, 69] on link "Next »" at bounding box center [750, 72] width 33 height 17
click at [749, 72] on link "Next »" at bounding box center [750, 72] width 33 height 17
click at [745, 79] on link "Next »" at bounding box center [750, 72] width 33 height 17
click at [745, 70] on link "Next »" at bounding box center [750, 72] width 33 height 17
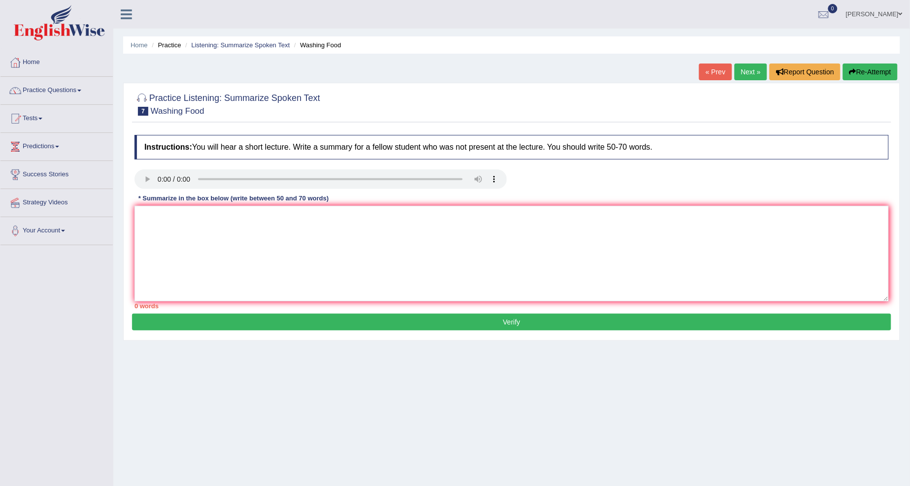
click at [749, 70] on link "Next »" at bounding box center [750, 72] width 33 height 17
click at [84, 94] on link "Practice Questions" at bounding box center [56, 89] width 112 height 25
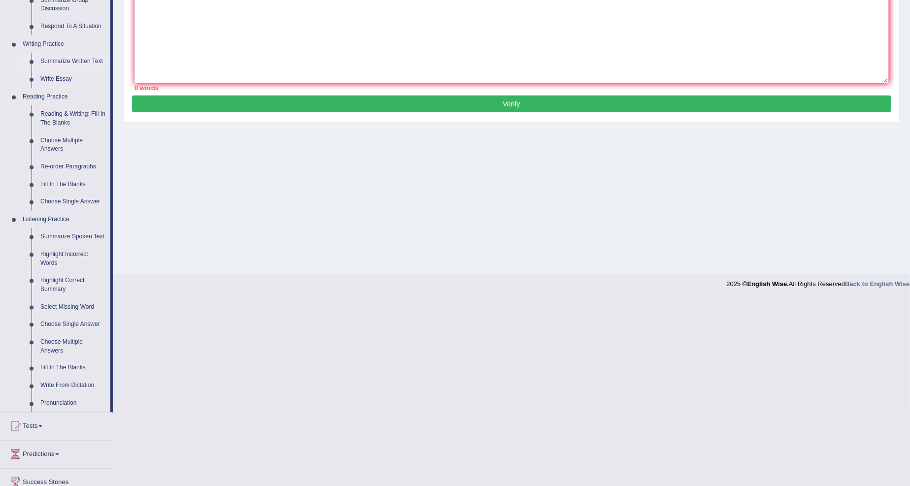
scroll to position [219, 0]
click at [67, 61] on link "Summarize Written Text" at bounding box center [73, 61] width 74 height 18
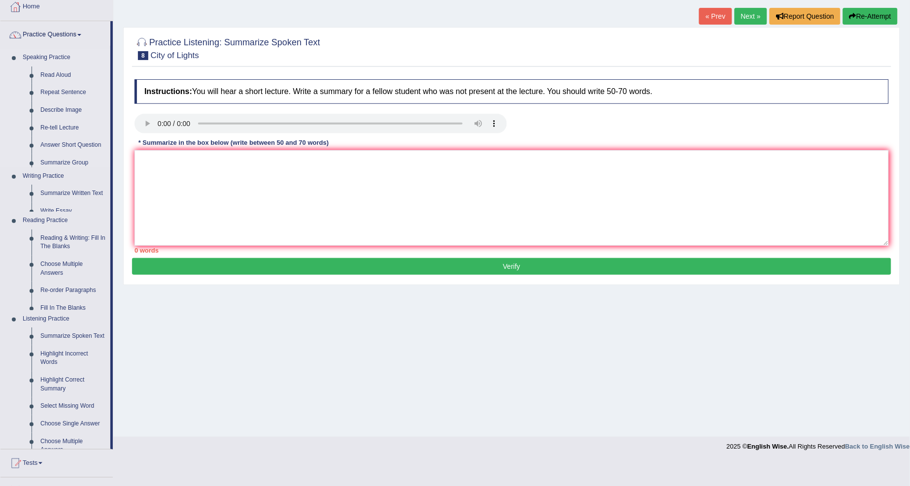
click at [67, 61] on ul "Speaking Practice Read Aloud Repeat Sentence Describe Image Re-tell Lecture Ans…" at bounding box center [55, 249] width 110 height 400
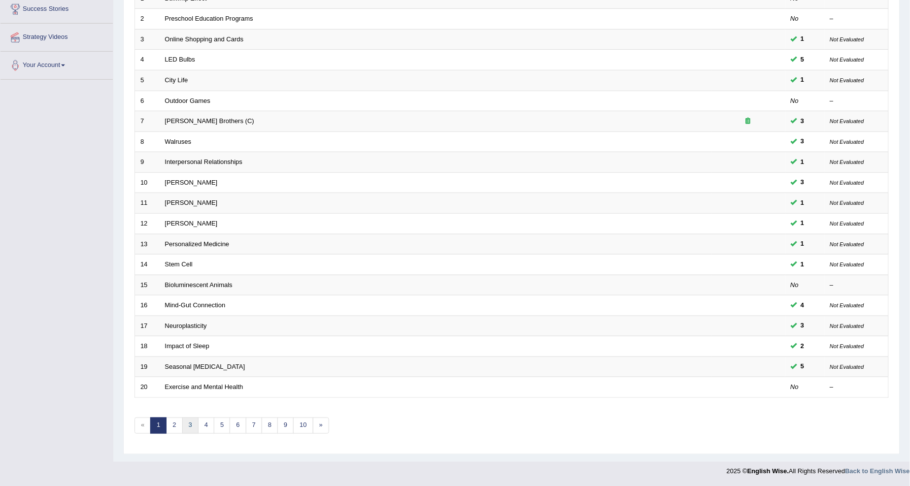
click at [183, 427] on link "3" at bounding box center [190, 426] width 16 height 16
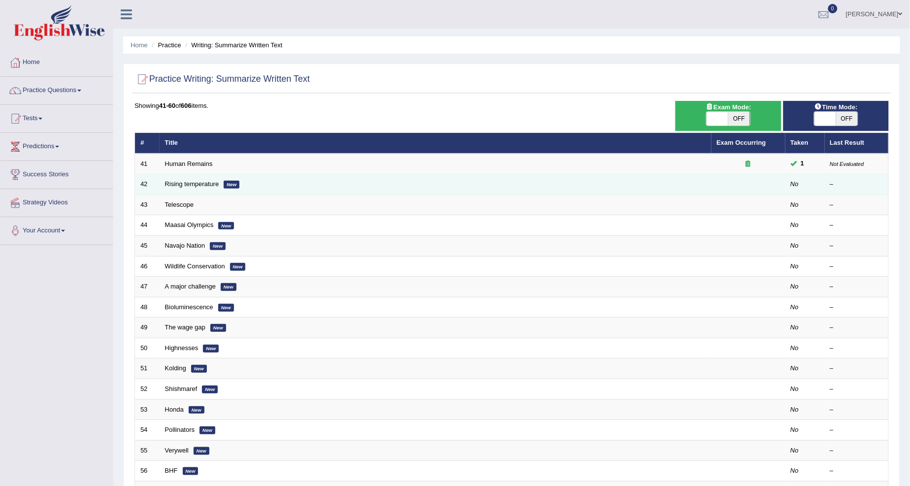
click at [174, 189] on td "Rising temperature New" at bounding box center [436, 184] width 552 height 21
click at [174, 187] on td "Rising temperature New" at bounding box center [436, 184] width 552 height 21
click at [189, 185] on link "Rising temperature" at bounding box center [192, 183] width 54 height 7
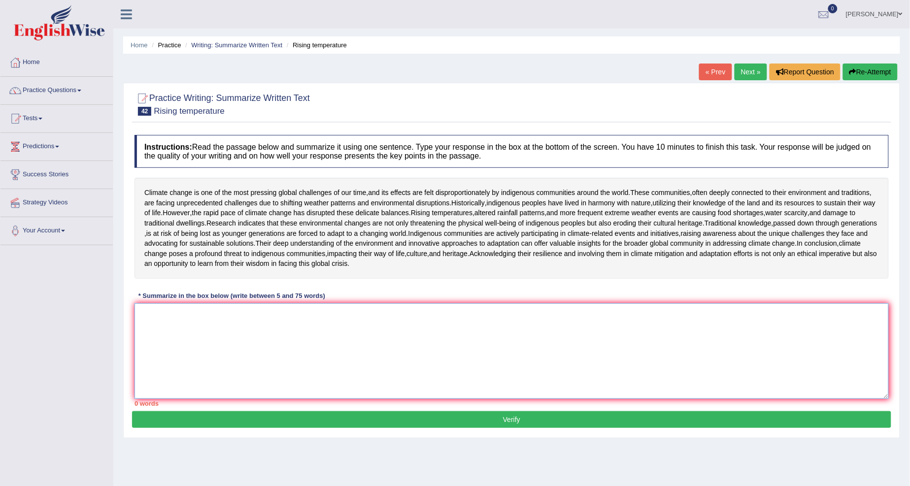
click at [174, 399] on textarea at bounding box center [511, 351] width 754 height 96
type textarea "C"
click at [210, 375] on textarea "Climate change" at bounding box center [511, 351] width 754 height 96
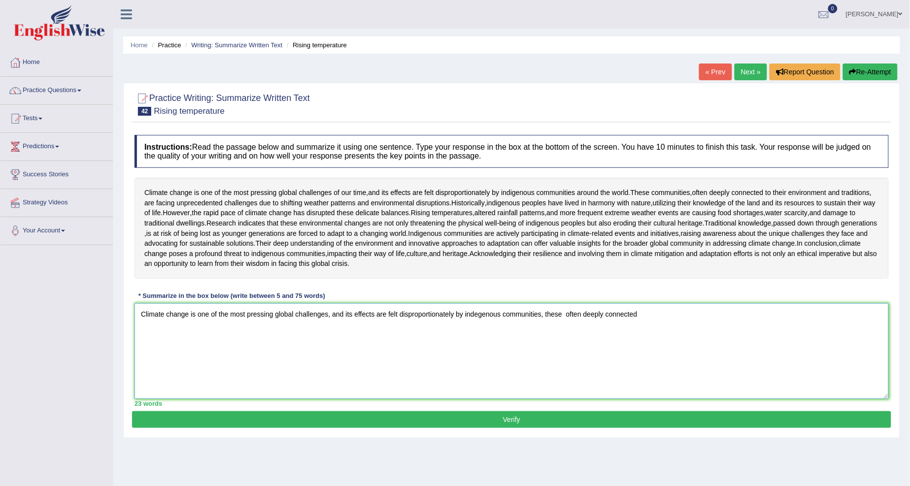
click at [562, 374] on textarea "Climate change is one of the most pressing global challenges, and its effects a…" at bounding box center [511, 351] width 754 height 96
click at [572, 376] on textarea "Climate change is one of the most pressing global challenges, and its effects a…" at bounding box center [511, 351] width 754 height 96
click at [563, 373] on textarea "Climate change is one of the most pressing global challenges, and its effects a…" at bounding box center [511, 351] width 754 height 96
click at [548, 376] on textarea "Climate change is one of the most pressing global challenges, and its effects a…" at bounding box center [511, 351] width 754 height 96
click at [545, 375] on textarea "Climate change is one of the most pressing global challenges, and its effects a…" at bounding box center [511, 351] width 754 height 96
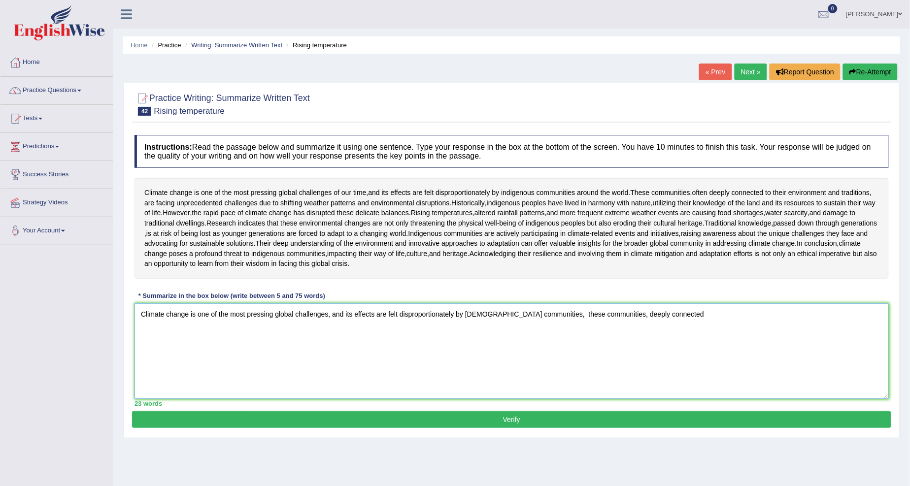
click at [662, 373] on textarea "Climate change is one of the most pressing global challenges, and its effects a…" at bounding box center [511, 351] width 754 height 96
click at [754, 375] on textarea "Climate change is one of the most pressing global challenges, and its effects a…" at bounding box center [511, 351] width 754 height 96
click at [772, 376] on textarea "Climate change is one of the most pressing global challenges, and its effects a…" at bounding box center [511, 351] width 754 height 96
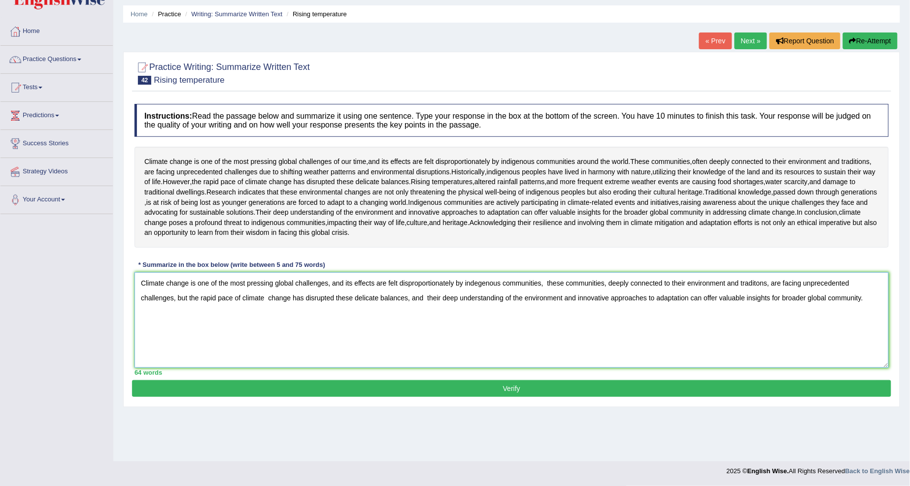
scroll to position [45, 0]
type textarea "Climate change is one of the most pressing global challenges, and its effects a…"
click at [777, 397] on button "Verify" at bounding box center [511, 388] width 759 height 17
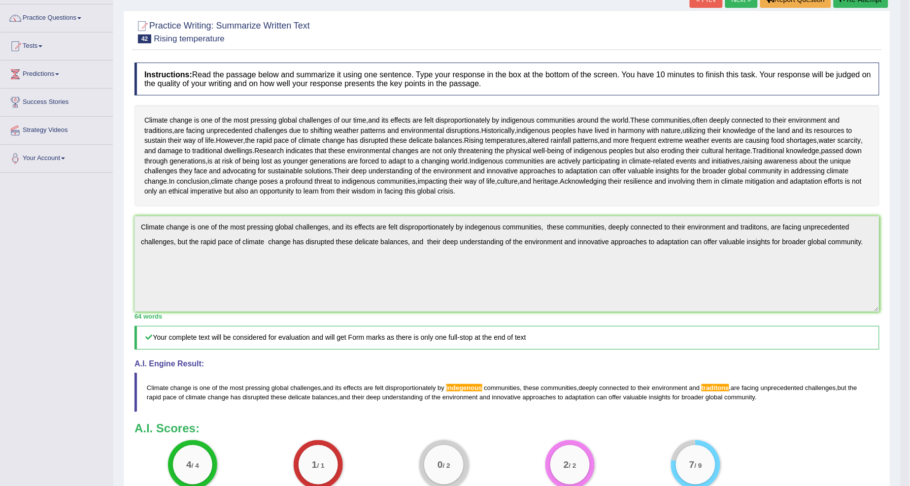
scroll to position [100, 0]
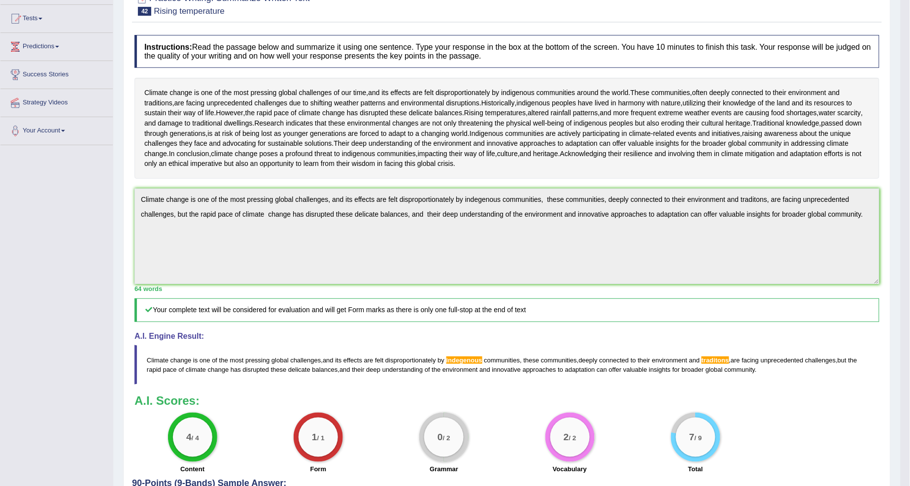
click at [909, 307] on html "Toggle navigation Home Practice Questions Speaking Practice Read Aloud Repeat S…" at bounding box center [455, 143] width 910 height 486
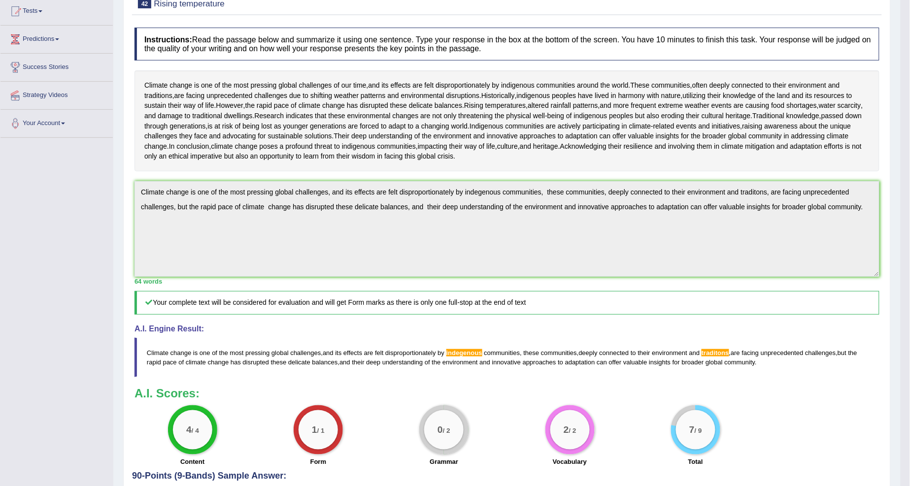
scroll to position [0, 0]
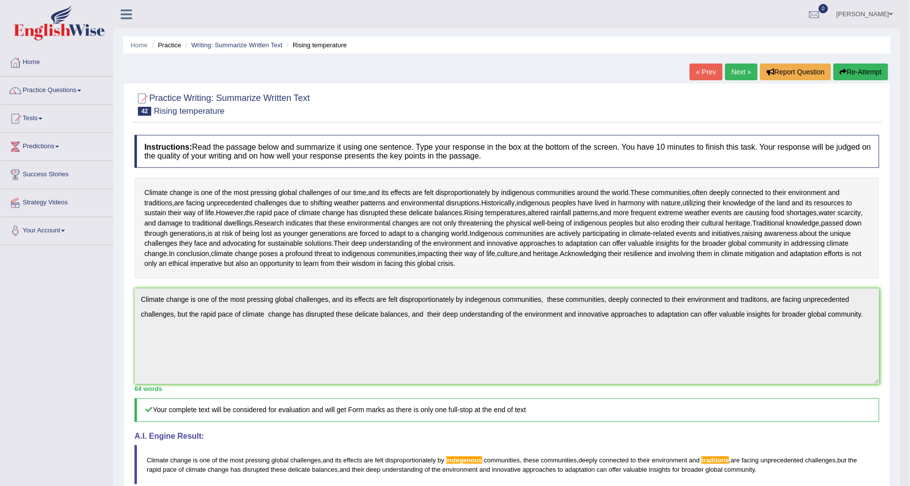
click at [876, 63] on div "Home Practice Writing: Summarize Written Text Rising temperature « Prev Next » …" at bounding box center [506, 323] width 787 height 647
click at [875, 66] on button "Re-Attempt" at bounding box center [860, 72] width 55 height 17
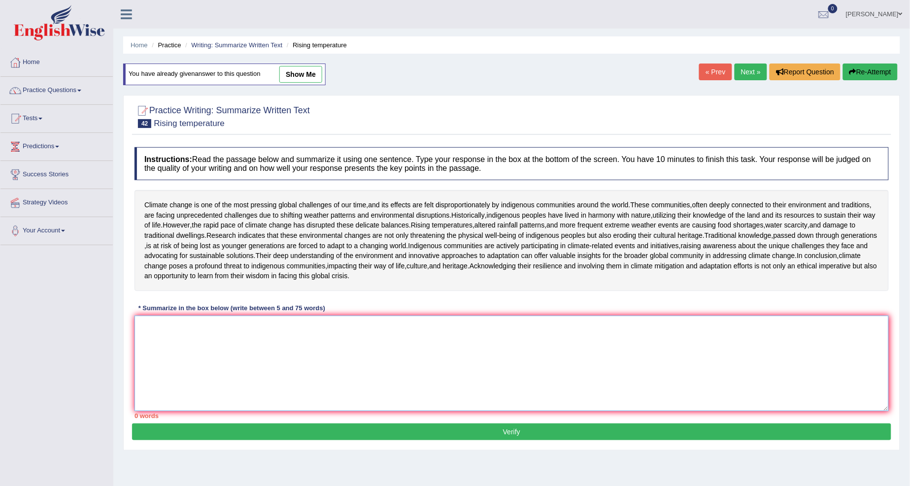
paste textarea "Climate change is one of the most pressing global challenges, and its effects a…"
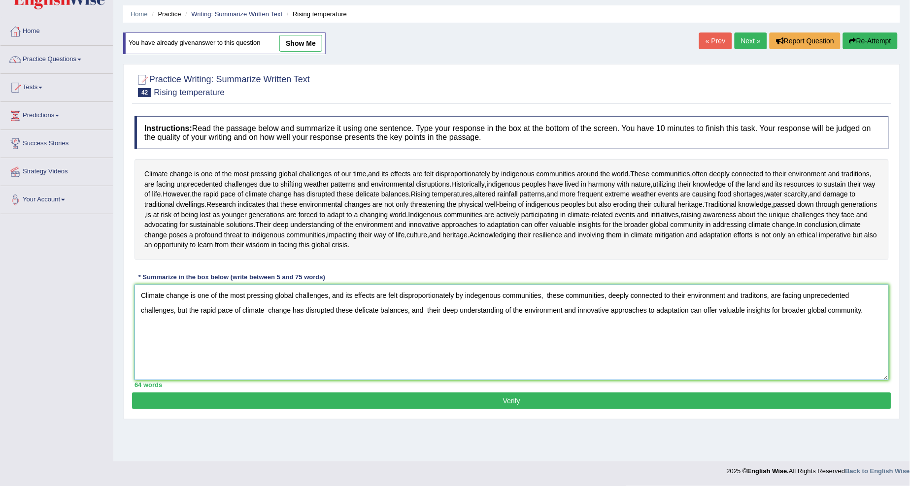
scroll to position [55, 0]
click at [479, 332] on textarea "Climate change is one of the most pressing global challenges, and its effects a…" at bounding box center [511, 333] width 754 height 96
click at [752, 332] on textarea "Climate change is one of the most pressing global challenges, and its effects a…" at bounding box center [511, 333] width 754 height 96
click at [755, 332] on textarea "Climate change is one of the most pressing global challenges, and its effects a…" at bounding box center [511, 333] width 754 height 96
click at [752, 333] on textarea "Climate change is one of the most pressing global challenges, and its effects a…" at bounding box center [511, 333] width 754 height 96
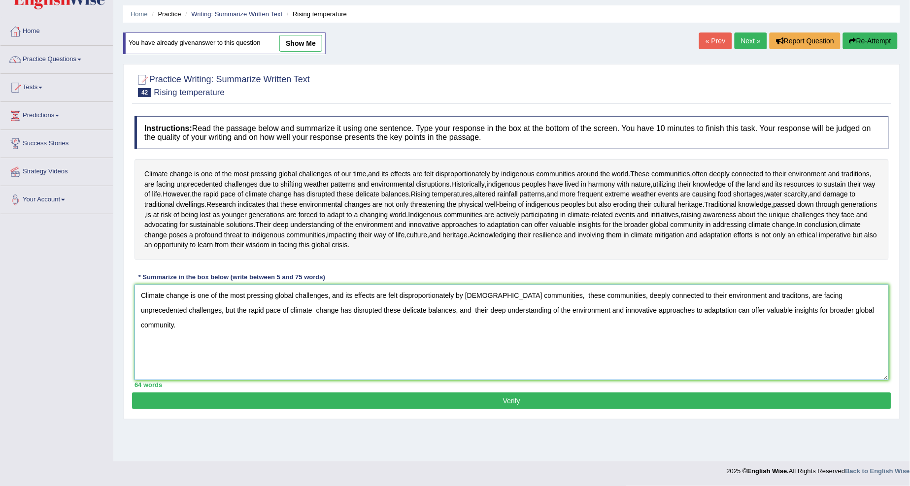
click at [753, 333] on textarea "Climate change is one of the most pressing global challenges, and its effects a…" at bounding box center [511, 333] width 754 height 96
type textarea "Climate change is one of the most pressing global challenges, and its effects a…"
click at [720, 409] on button "Verify" at bounding box center [511, 401] width 759 height 17
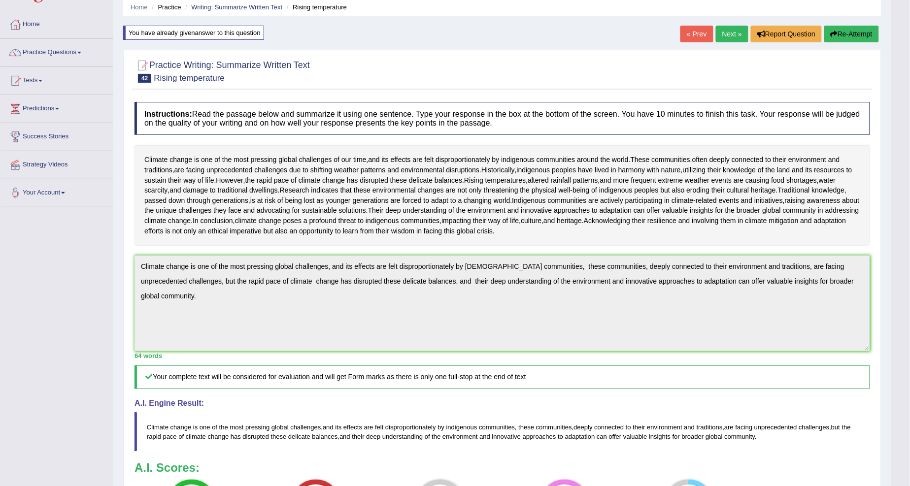
scroll to position [32, 0]
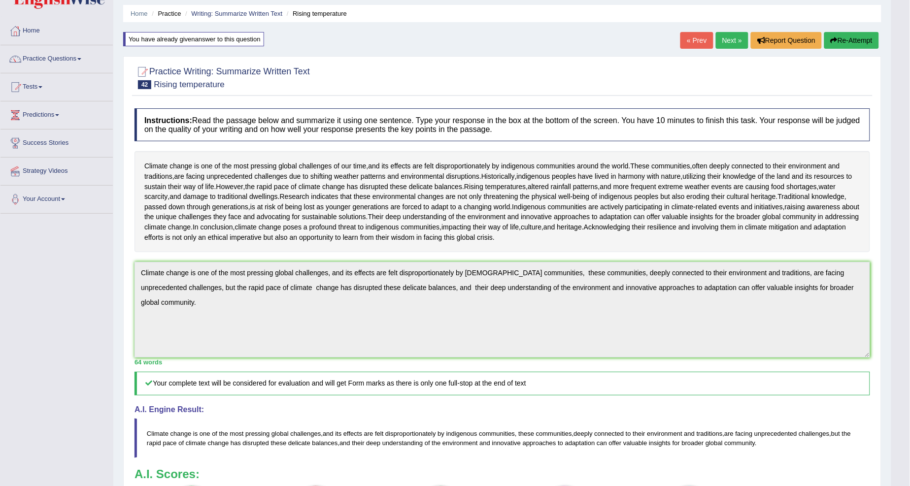
click at [726, 40] on link "Next »" at bounding box center [732, 40] width 33 height 17
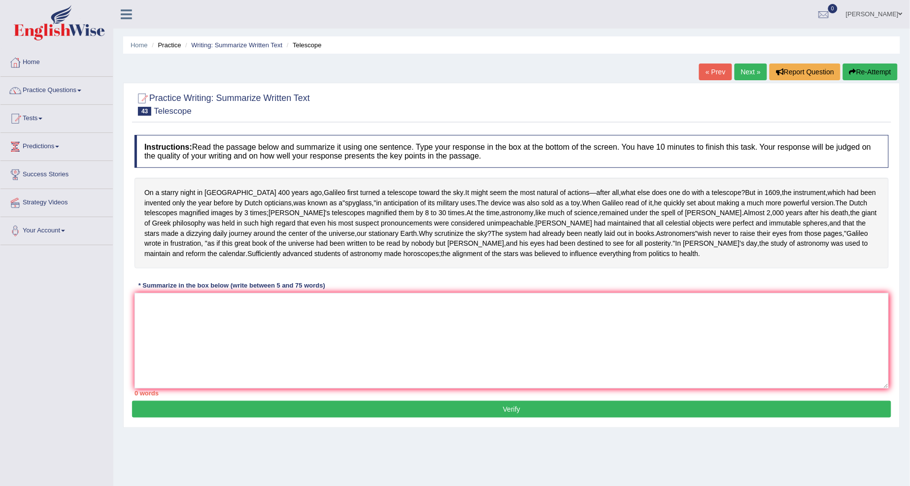
click at [751, 69] on link "Next »" at bounding box center [750, 72] width 33 height 17
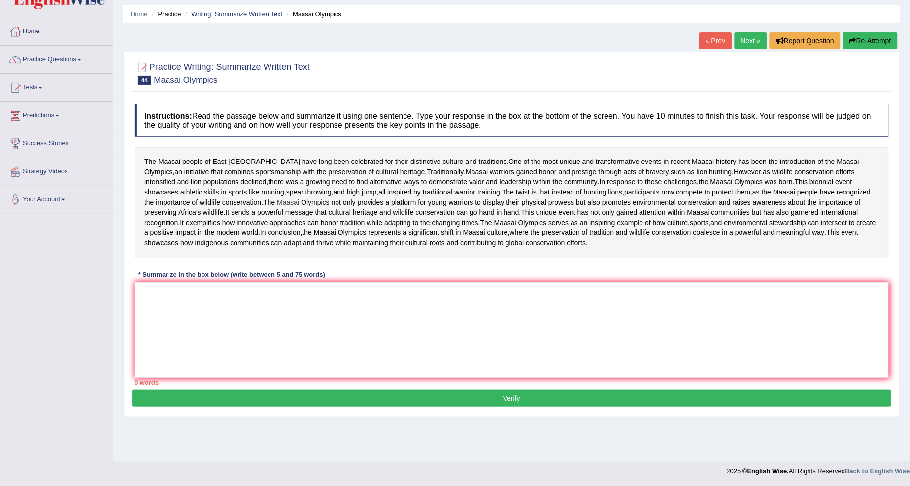
scroll to position [75, 0]
click at [156, 337] on textarea at bounding box center [511, 330] width 754 height 96
click at [155, 337] on textarea at bounding box center [511, 330] width 754 height 96
drag, startPoint x: 165, startPoint y: 320, endPoint x: 164, endPoint y: 332, distance: 11.9
click at [168, 324] on textarea at bounding box center [511, 330] width 754 height 96
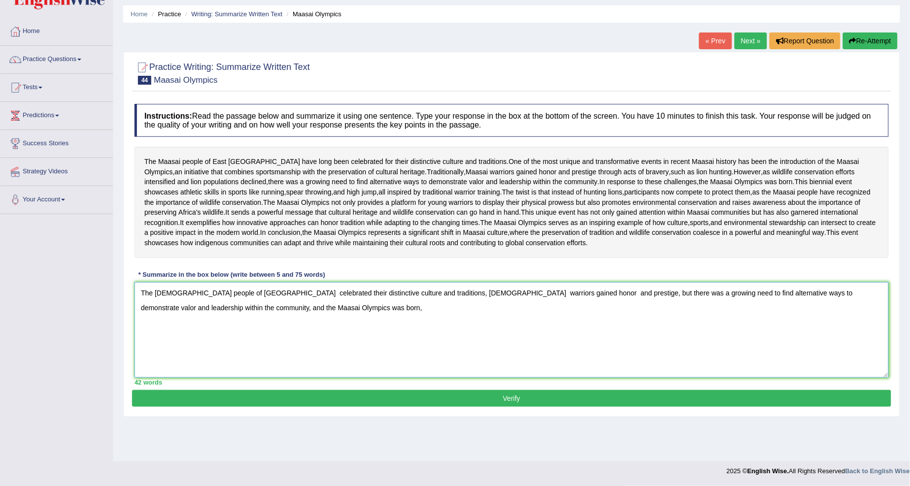
scroll to position [20, 0]
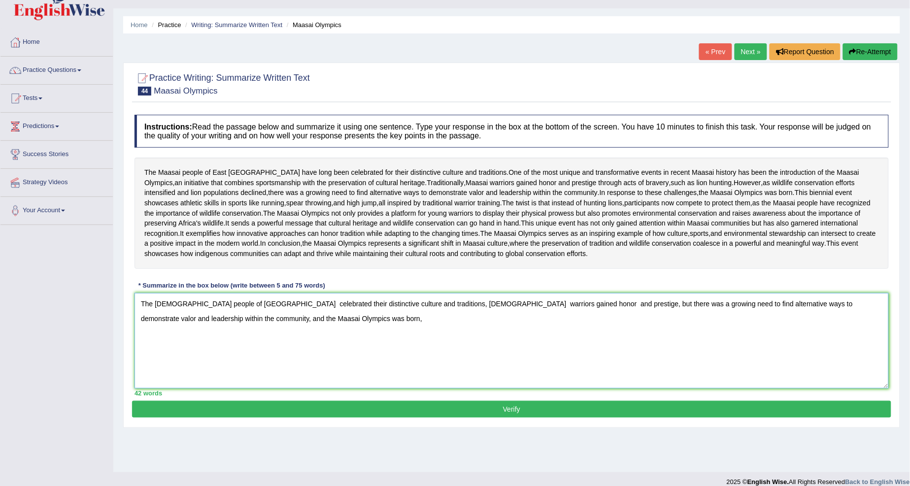
type textarea "The Maasai people of East Africa celebrated their distinctive culture and tradi…"
click at [850, 49] on icon "button" at bounding box center [852, 51] width 7 height 7
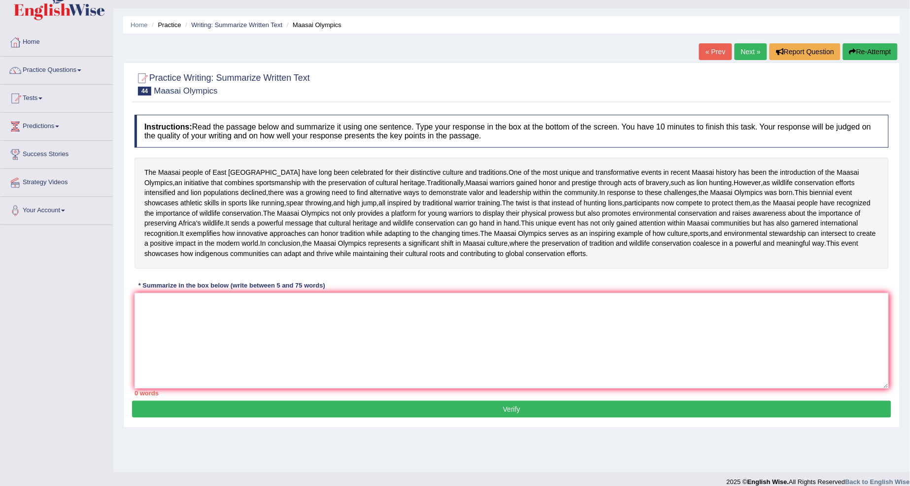
click at [737, 55] on link "Next »" at bounding box center [750, 51] width 33 height 17
click at [742, 54] on link "Next »" at bounding box center [750, 51] width 33 height 17
click at [745, 63] on div "Practice Writing: Summarize Written Text 44 Maasai Olympics Instructions: Read …" at bounding box center [511, 245] width 777 height 365
click at [737, 47] on link "Next »" at bounding box center [750, 51] width 33 height 17
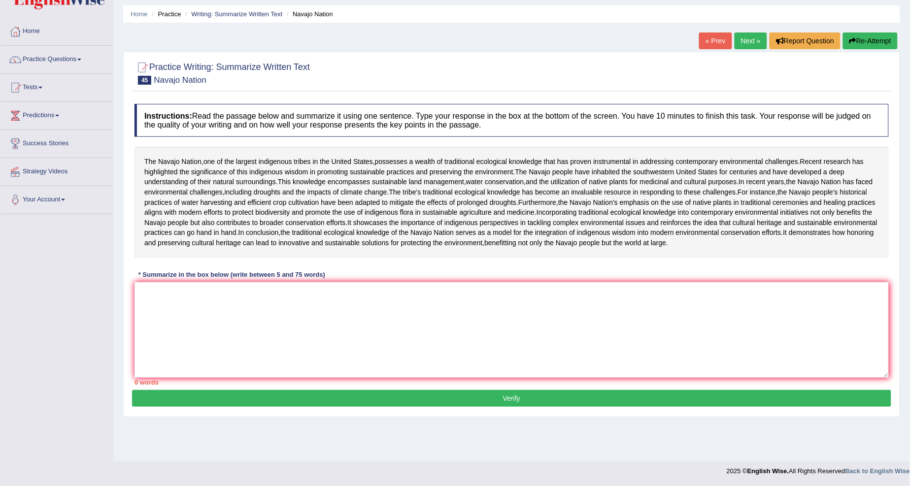
scroll to position [75, 0]
click at [188, 335] on textarea at bounding box center [511, 330] width 754 height 96
click at [138, 331] on textarea at bounding box center [511, 330] width 754 height 96
